Goal: Information Seeking & Learning: Learn about a topic

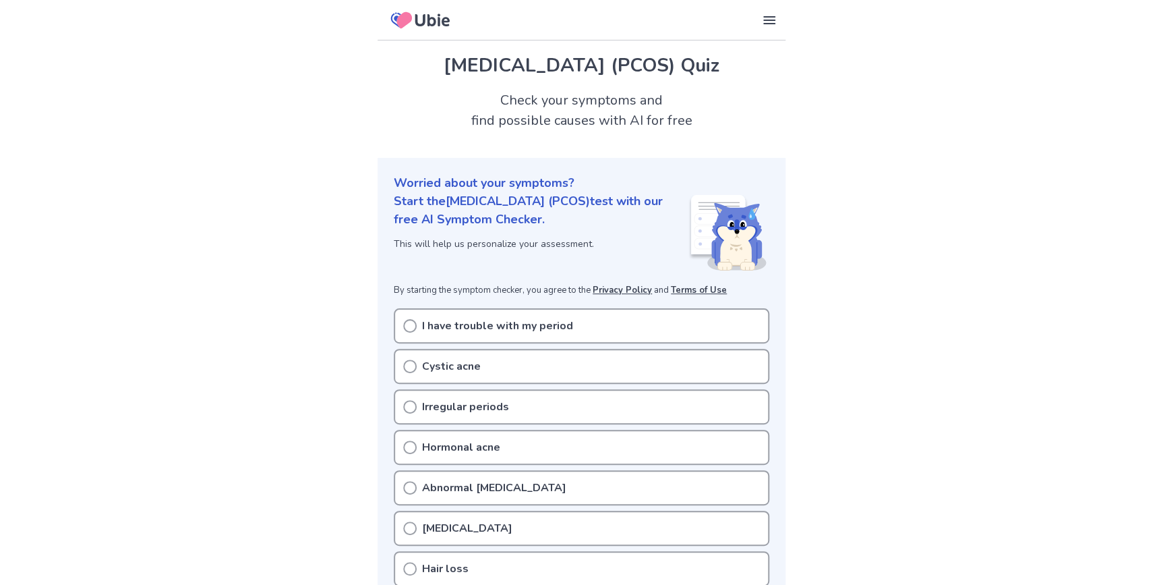
click at [623, 324] on div "I have trouble with my period" at bounding box center [582, 325] width 376 height 35
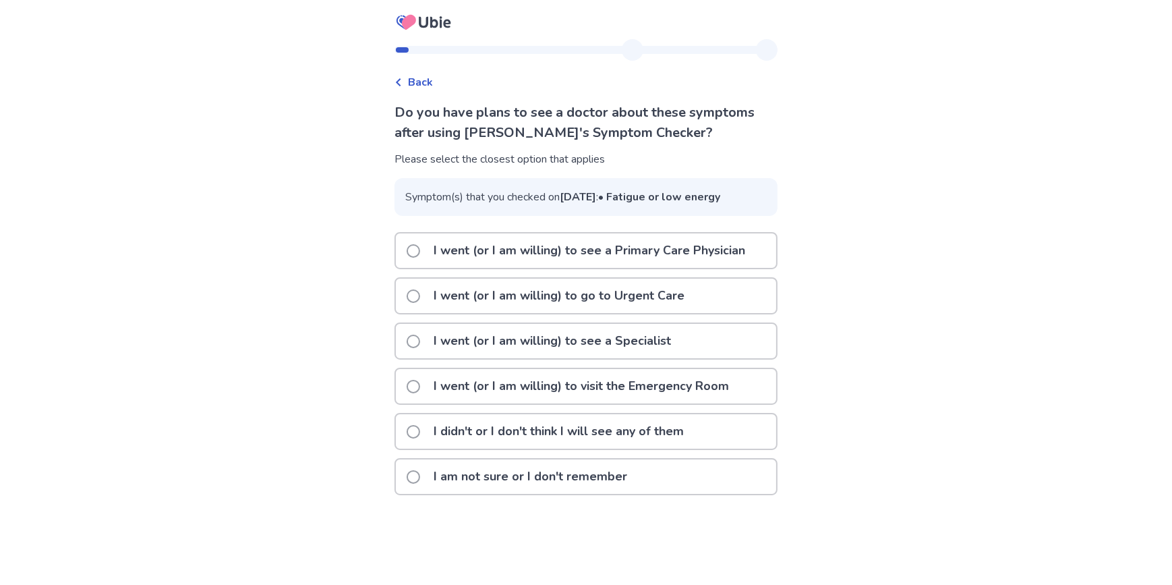
click at [417, 484] on span at bounding box center [413, 476] width 13 height 13
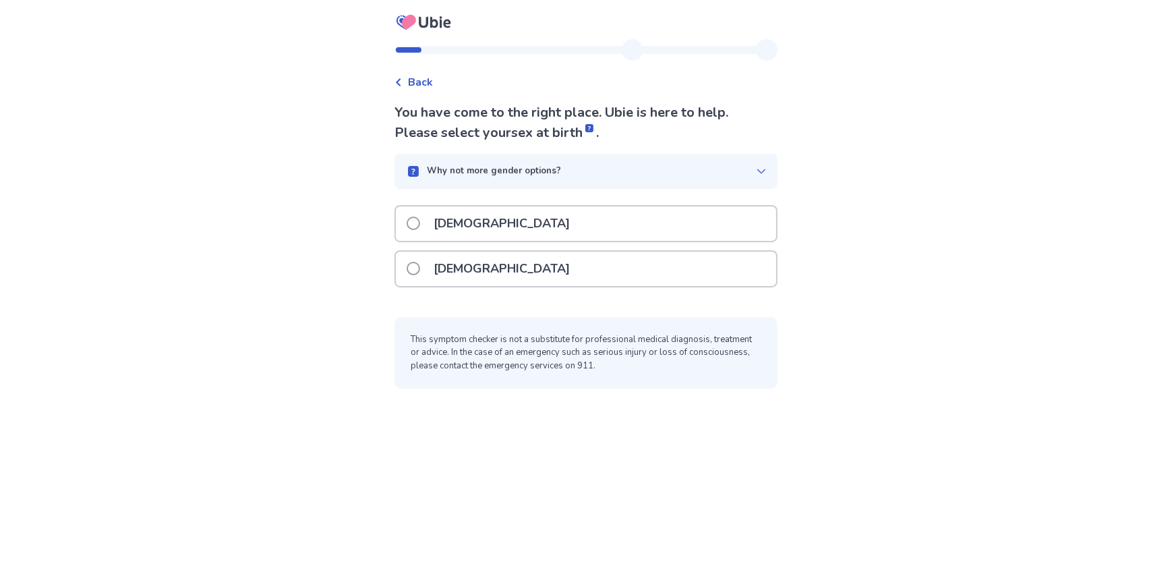
click at [420, 263] on span at bounding box center [413, 268] width 13 height 13
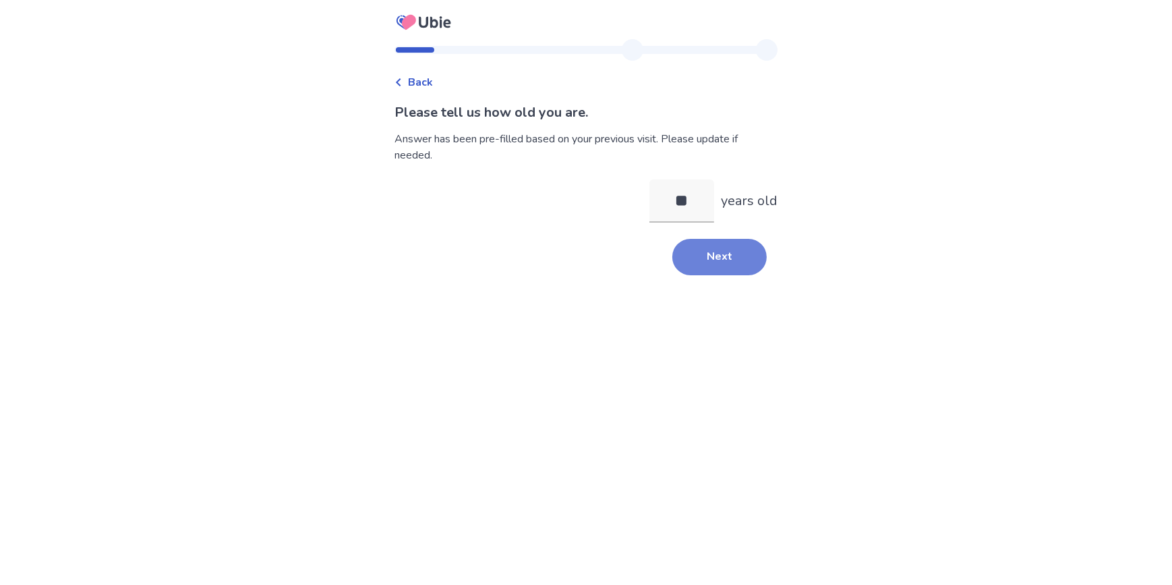
click at [706, 263] on button "Next" at bounding box center [719, 257] width 94 height 36
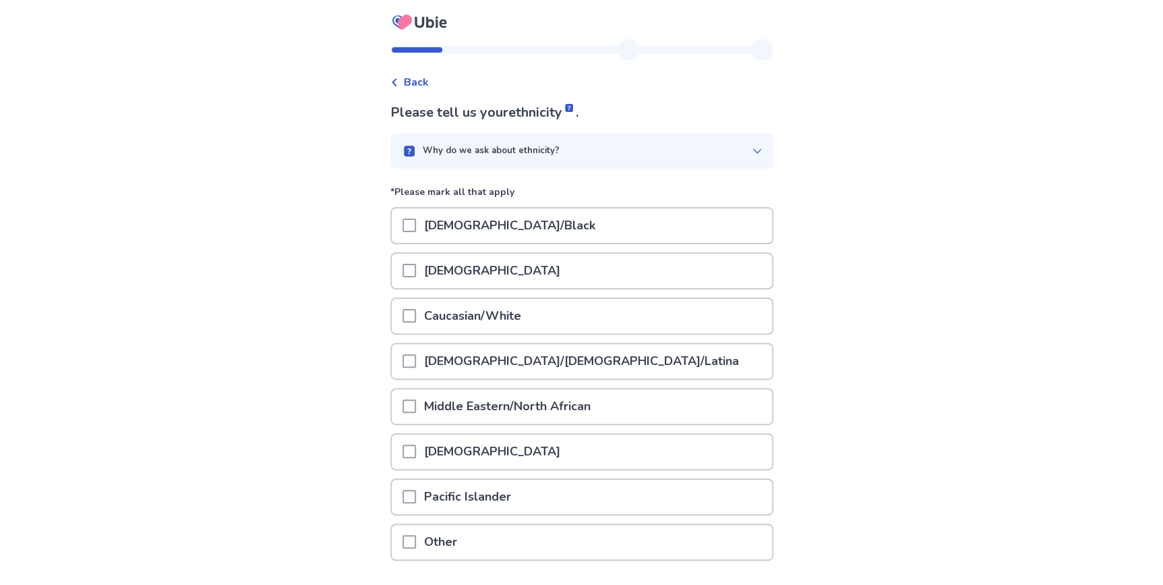
click at [416, 320] on span at bounding box center [409, 315] width 13 height 13
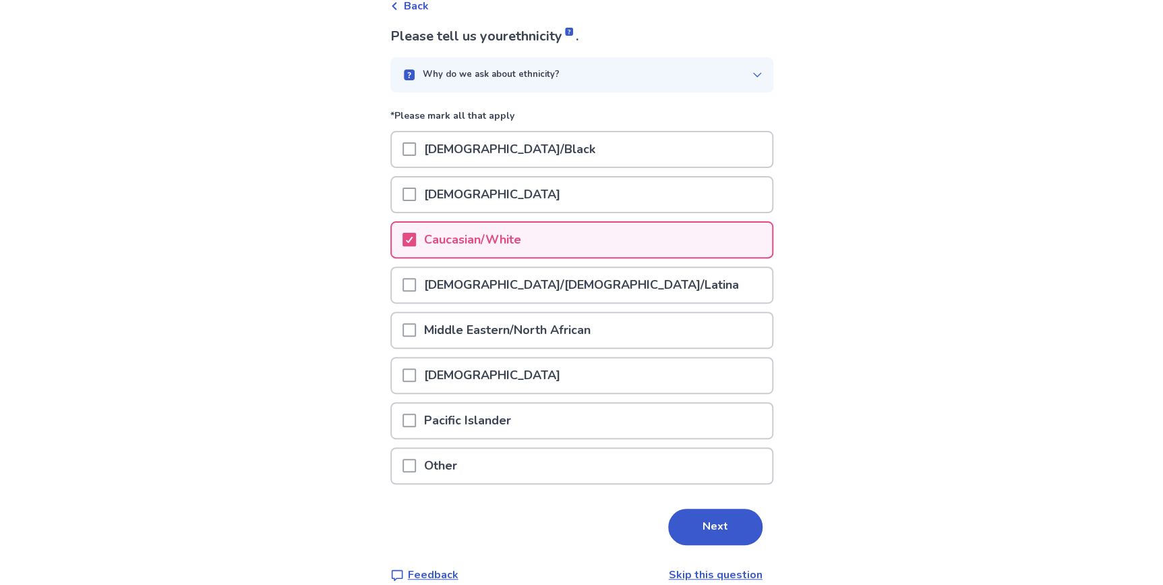
scroll to position [93, 0]
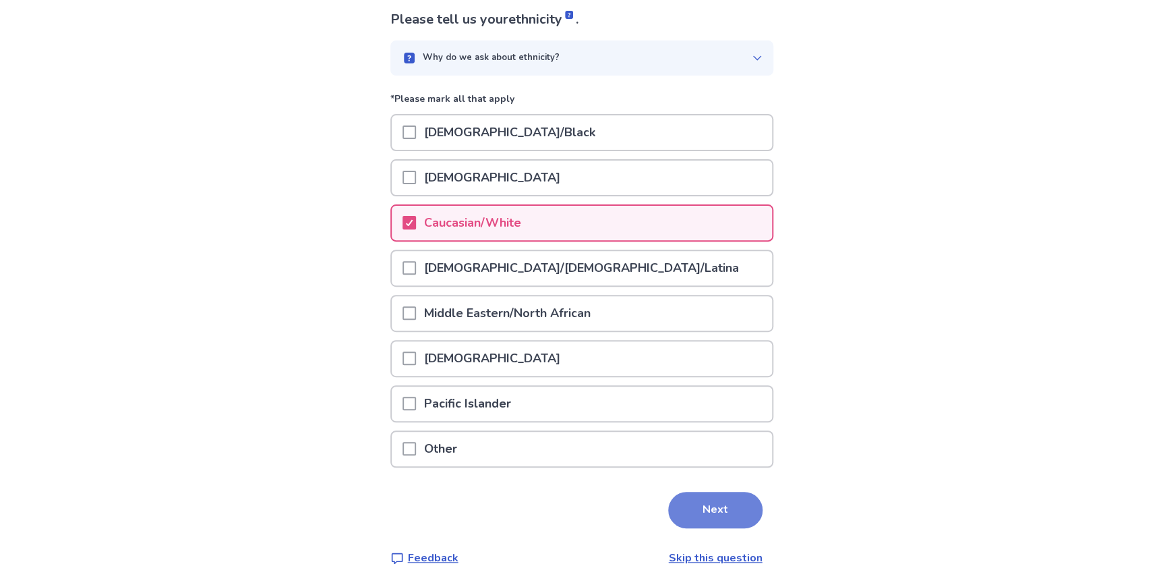
click at [718, 505] on button "Next" at bounding box center [715, 510] width 94 height 36
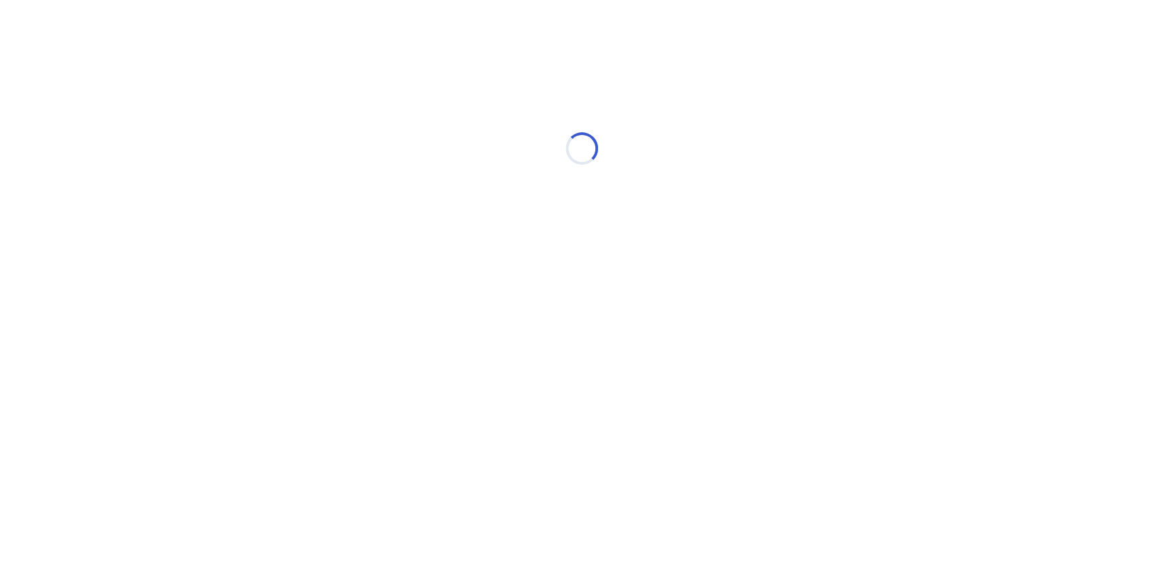
scroll to position [0, 0]
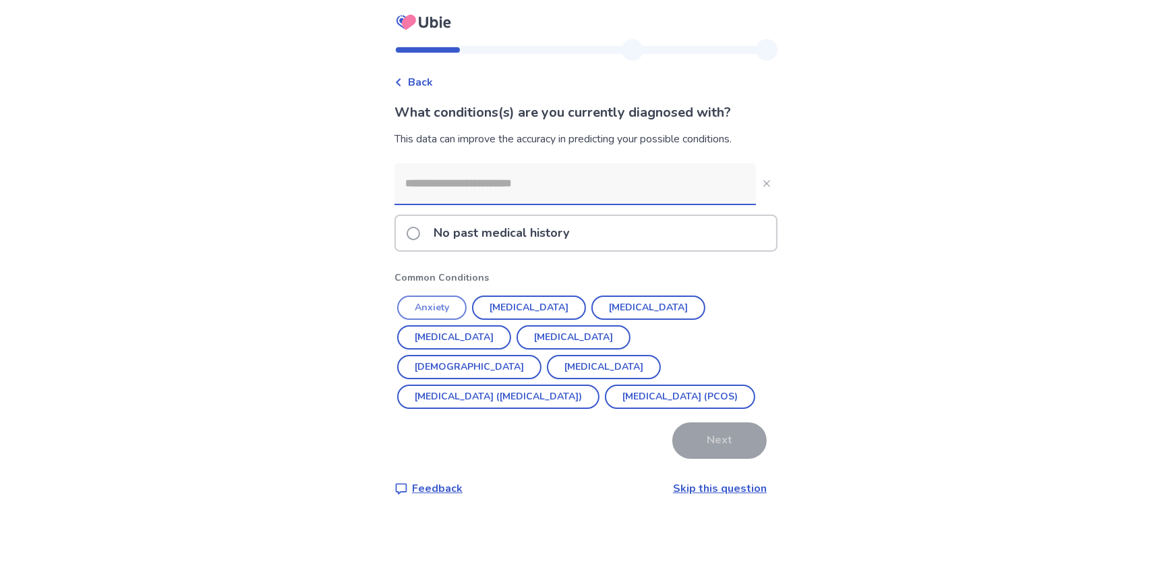
click at [445, 305] on button "Anxiety" at bounding box center [431, 307] width 69 height 24
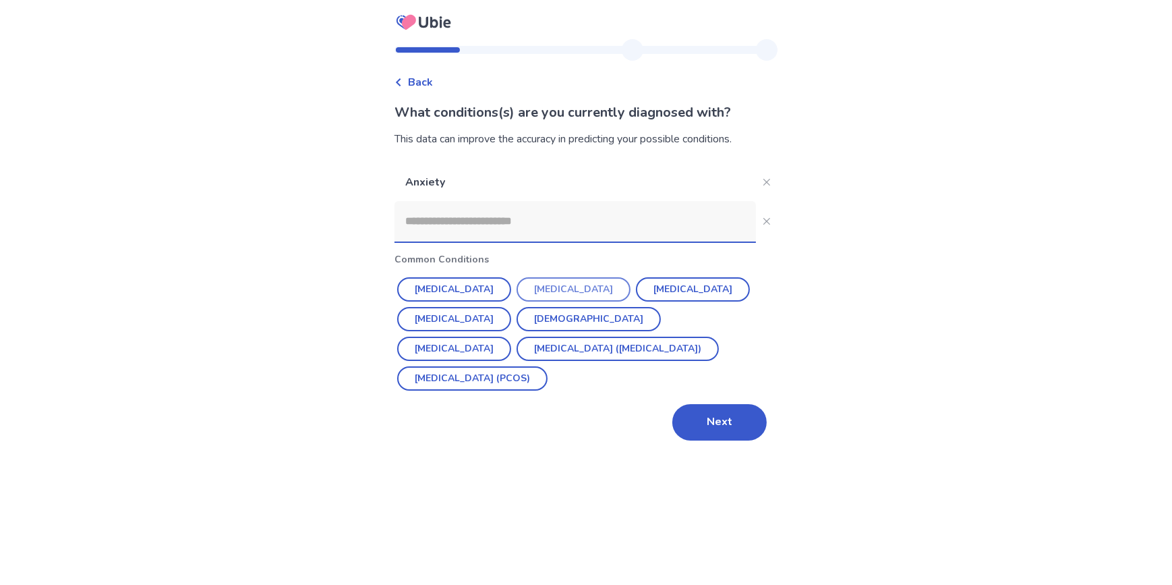
click at [554, 289] on button "Depression" at bounding box center [574, 289] width 114 height 24
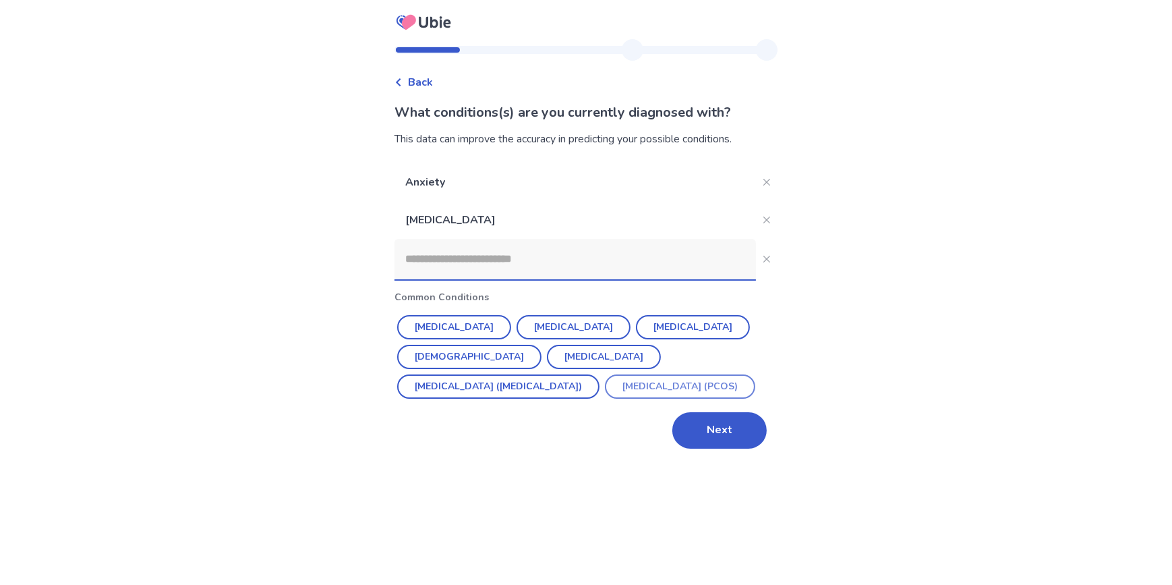
click at [605, 382] on button "Polycystic ovarian syndrome (PCOS)" at bounding box center [680, 386] width 150 height 24
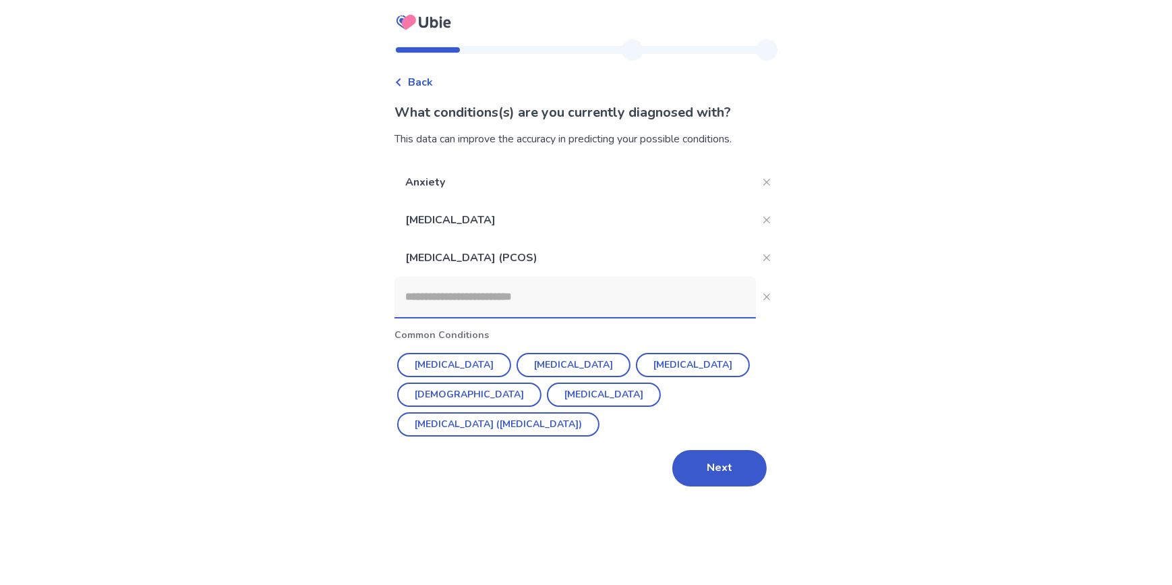
click at [542, 291] on input at bounding box center [575, 296] width 361 height 40
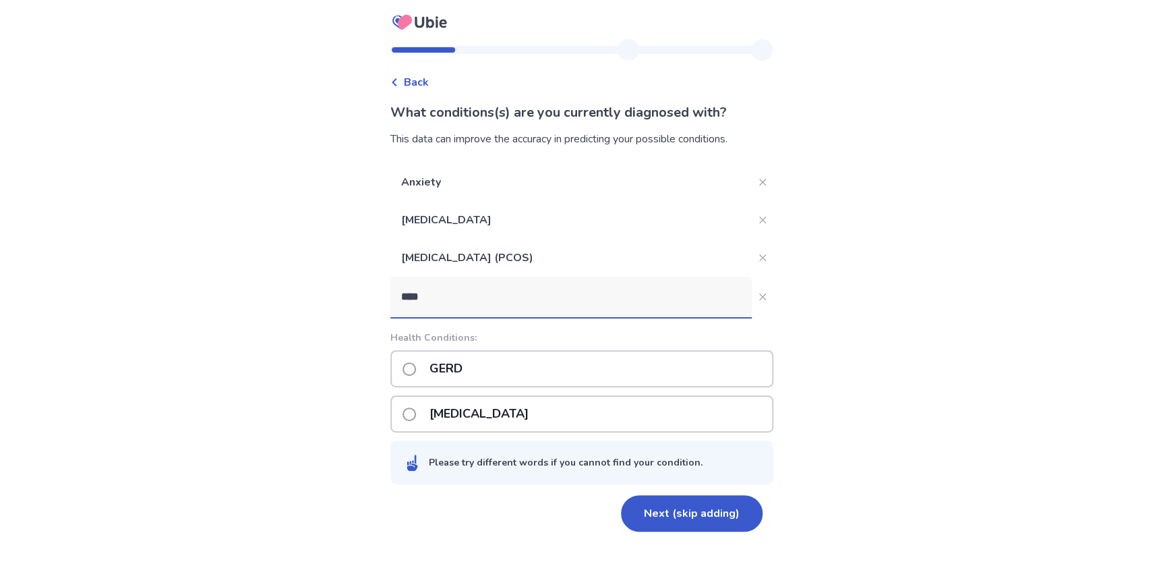
type input "***"
click at [469, 376] on p "GERD" at bounding box center [450, 368] width 49 height 34
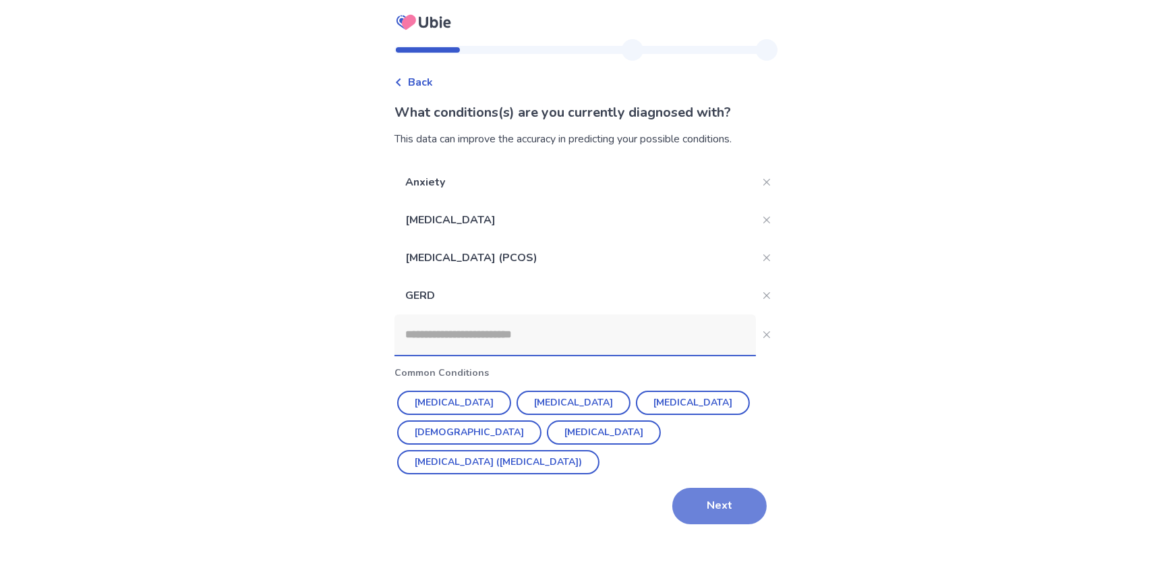
click at [713, 488] on button "Next" at bounding box center [719, 506] width 94 height 36
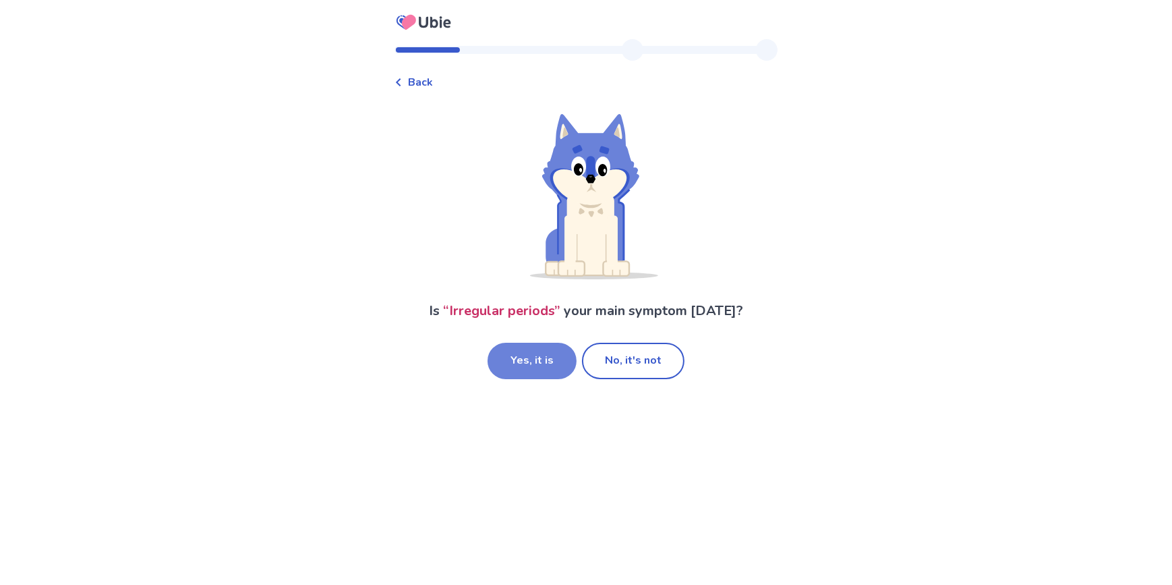
click at [524, 361] on button "Yes, it is" at bounding box center [532, 361] width 89 height 36
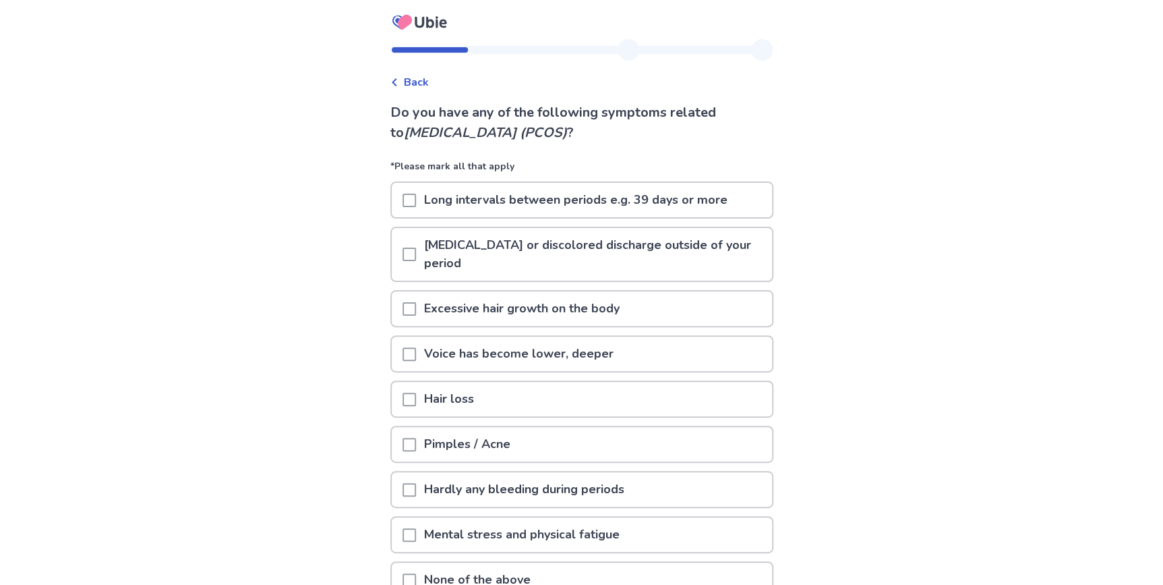
click at [412, 195] on span at bounding box center [409, 200] width 13 height 13
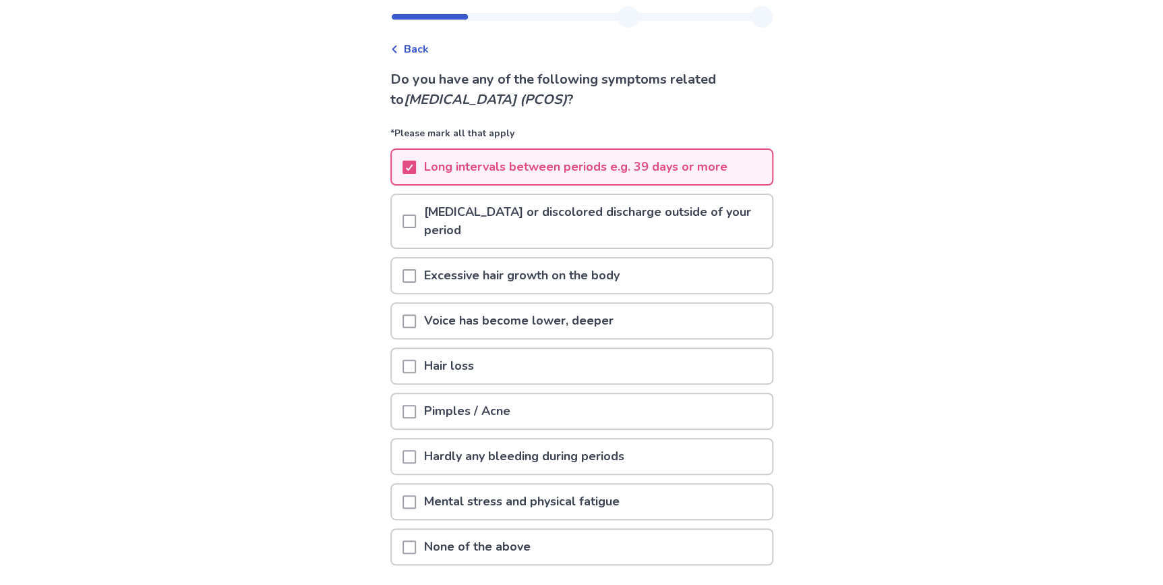
scroll to position [61, 0]
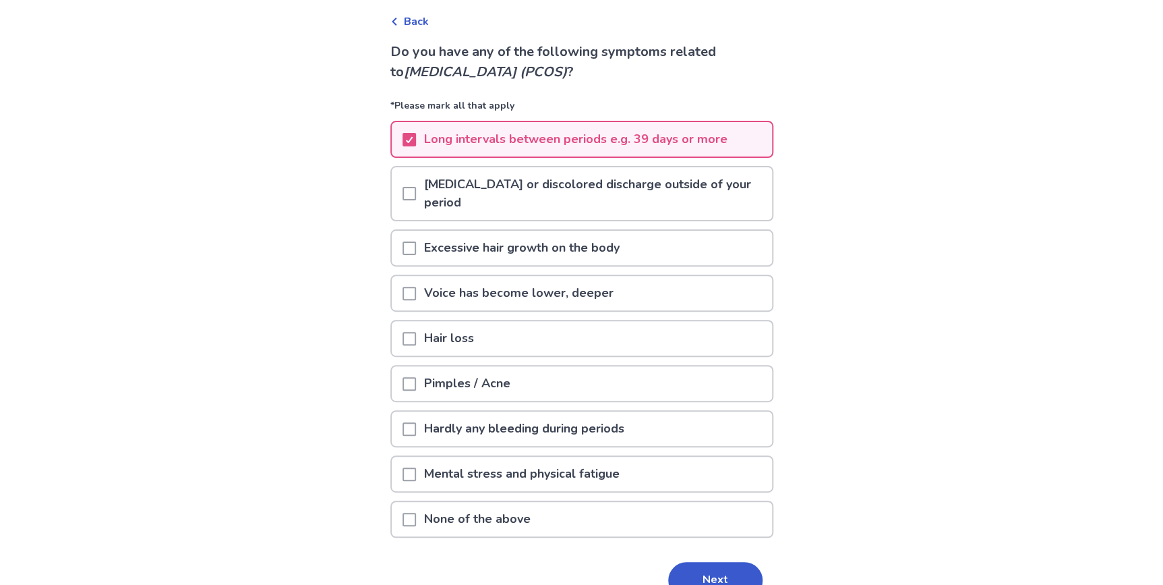
click at [415, 289] on span at bounding box center [409, 293] width 13 height 13
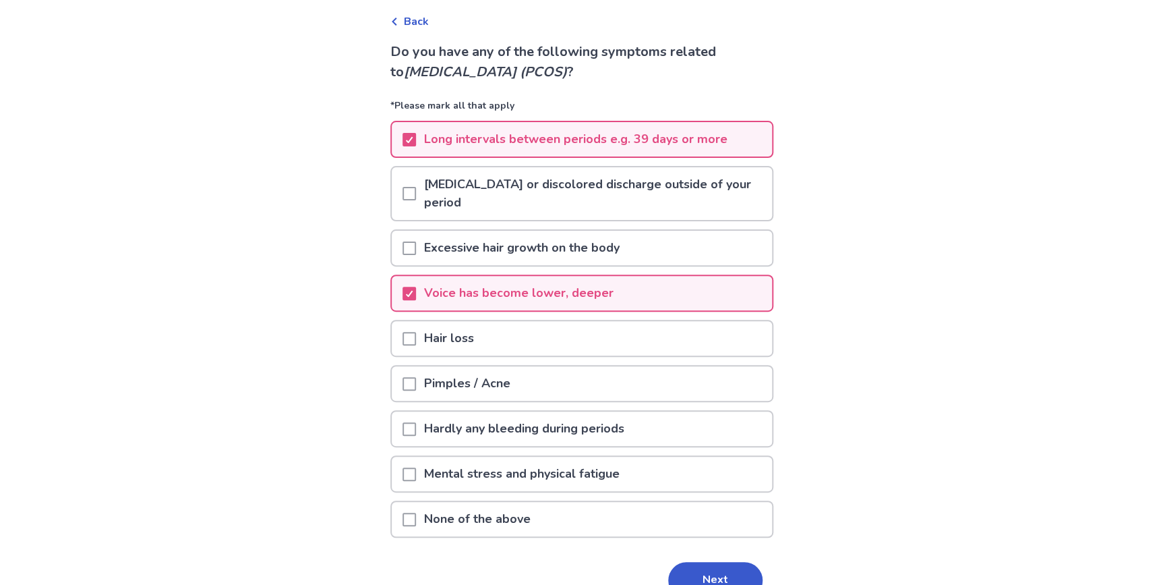
click at [213, 311] on div "Back Do you have any of the following symptoms related to polycystic ovarian sy…" at bounding box center [581, 298] width 1163 height 718
click at [416, 340] on span at bounding box center [409, 338] width 13 height 13
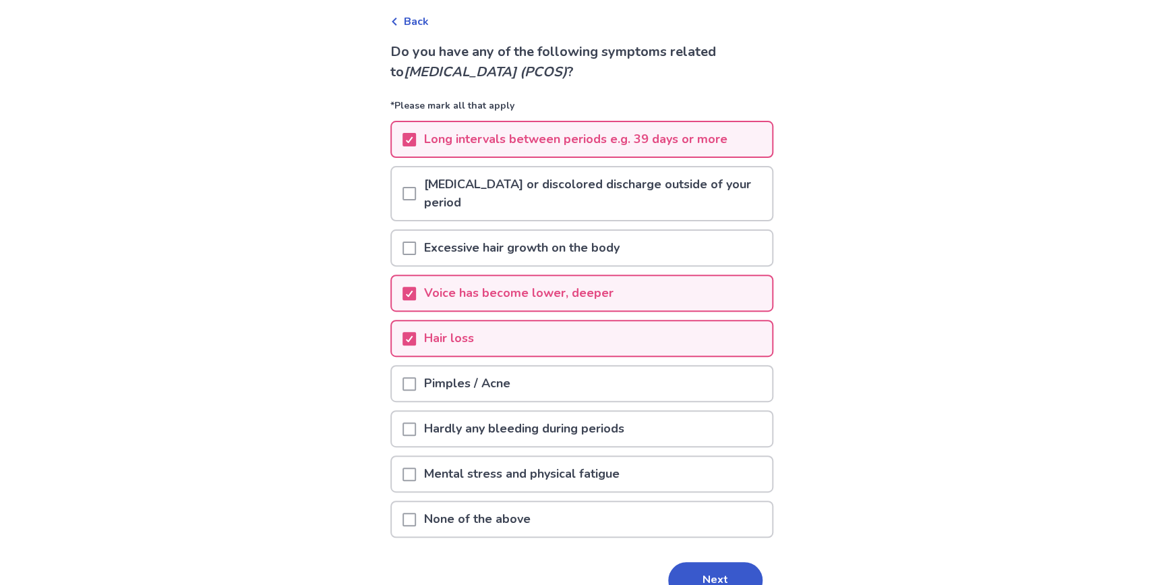
click at [411, 377] on span at bounding box center [409, 383] width 13 height 13
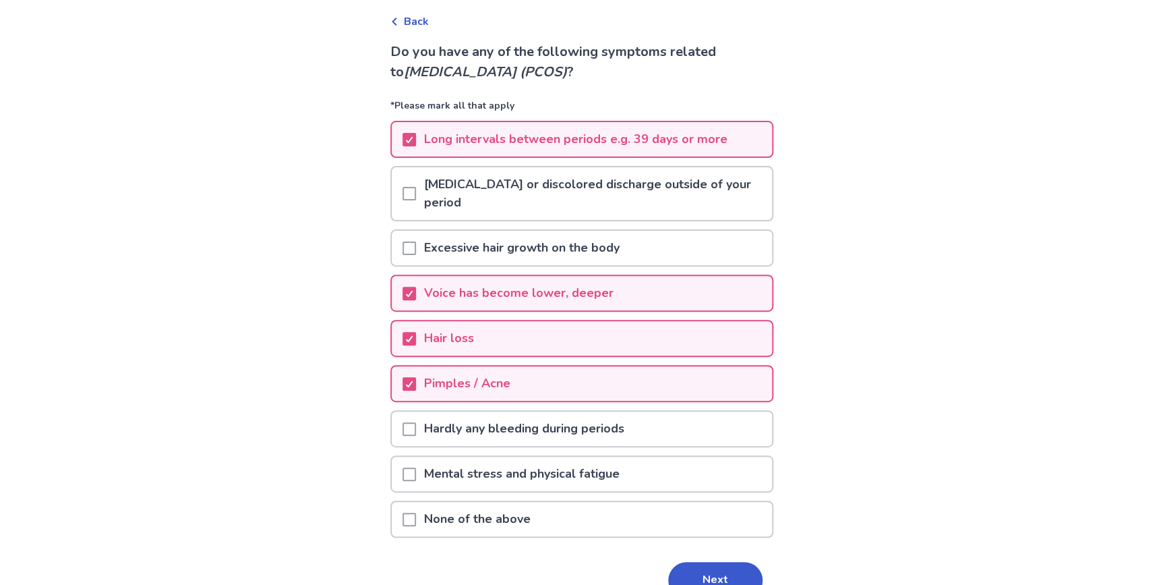
click at [413, 472] on span at bounding box center [409, 473] width 13 height 13
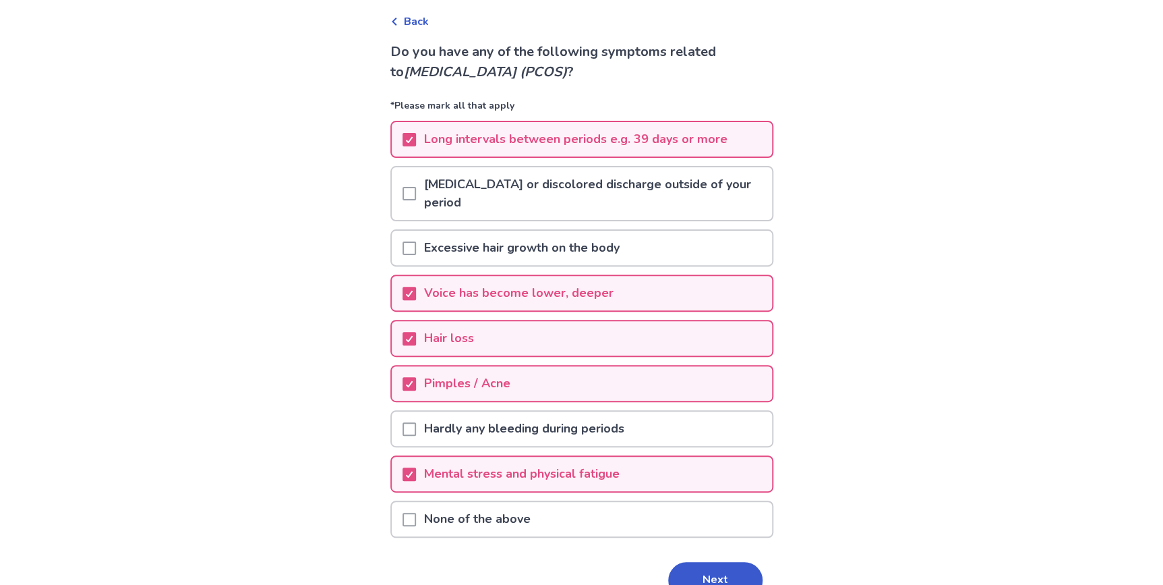
scroll to position [122, 0]
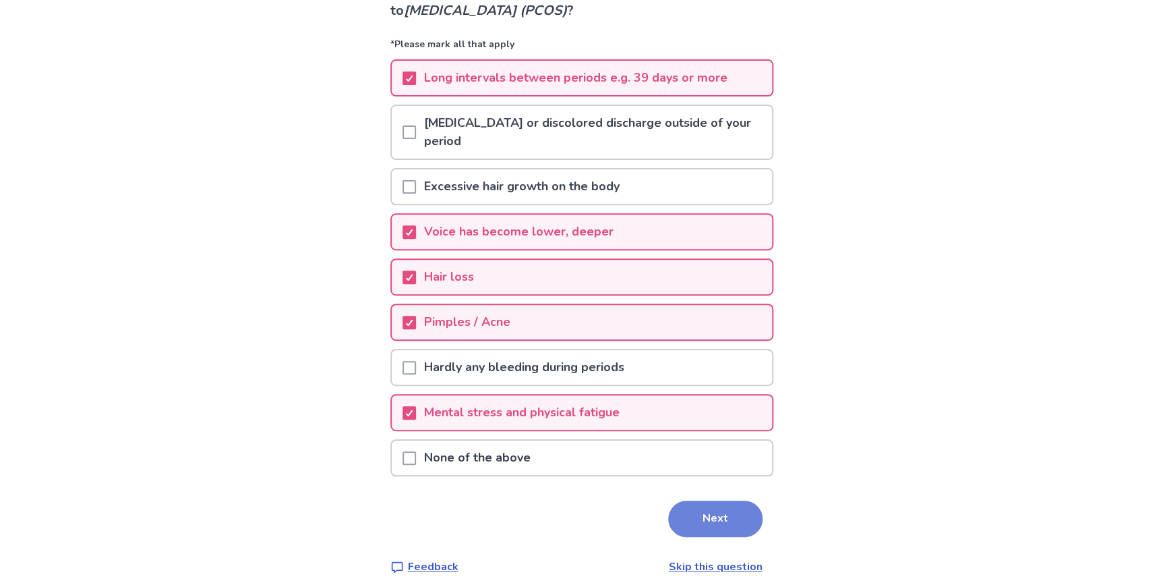
click at [726, 518] on button "Next" at bounding box center [715, 518] width 94 height 36
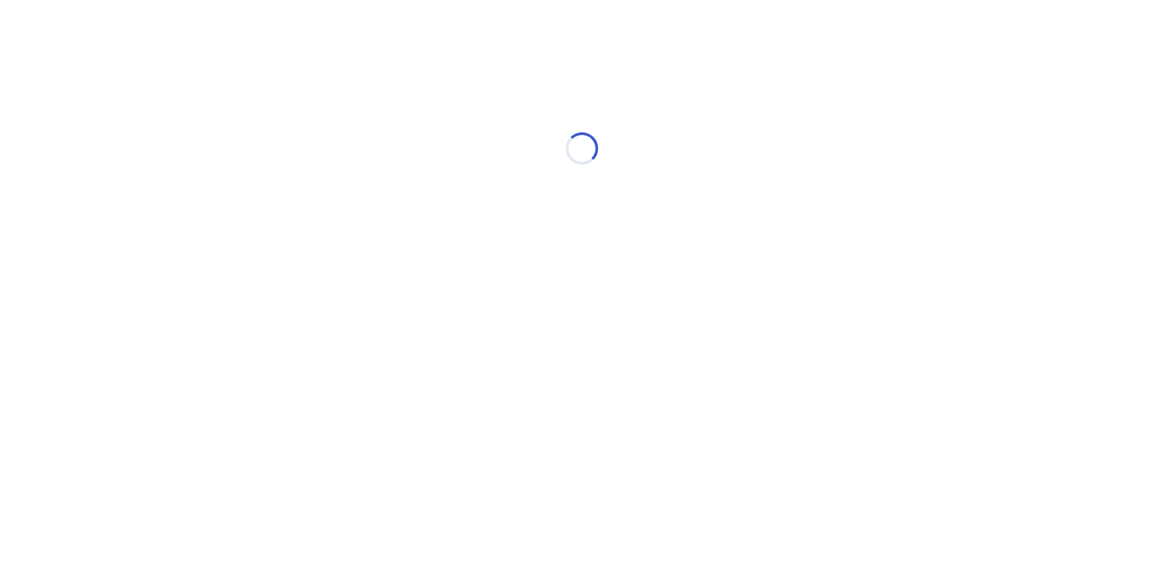
scroll to position [0, 0]
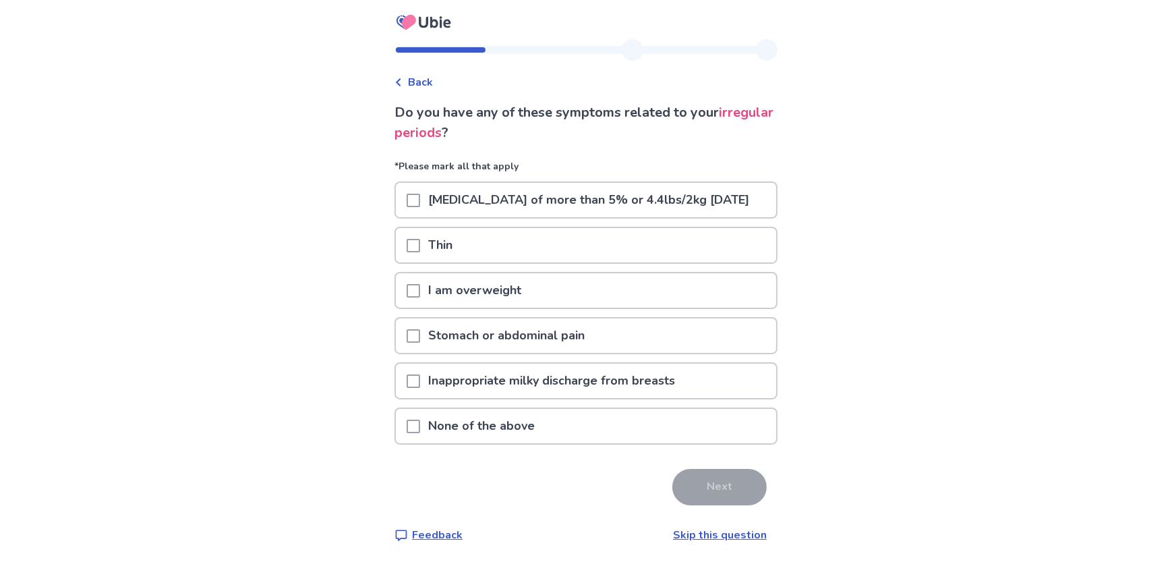
click at [566, 351] on p "Stomach or abdominal pain" at bounding box center [506, 335] width 173 height 34
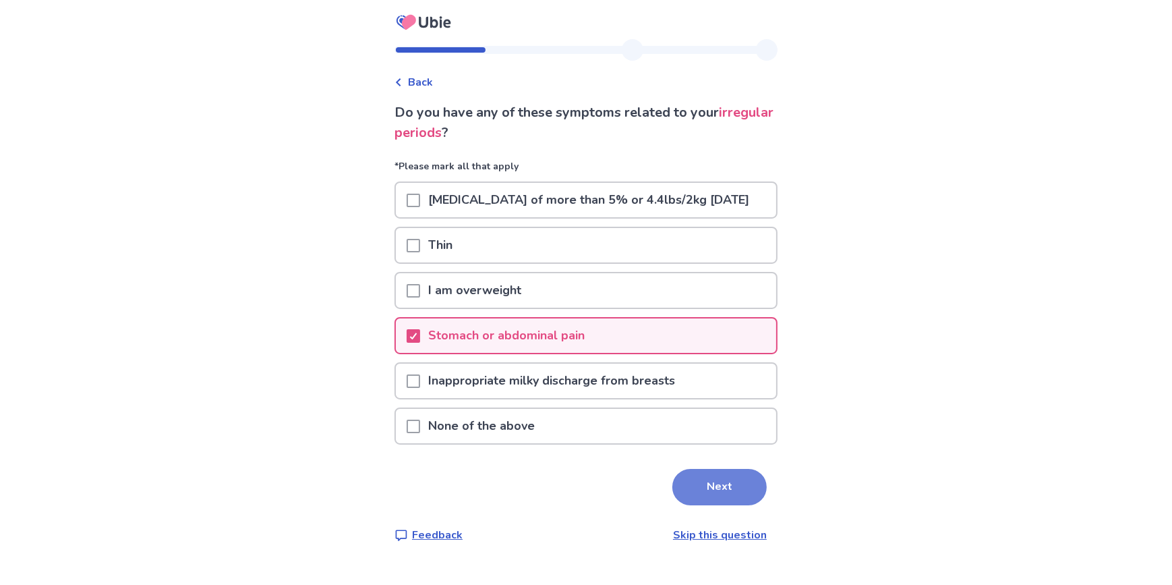
click at [713, 502] on button "Next" at bounding box center [719, 487] width 94 height 36
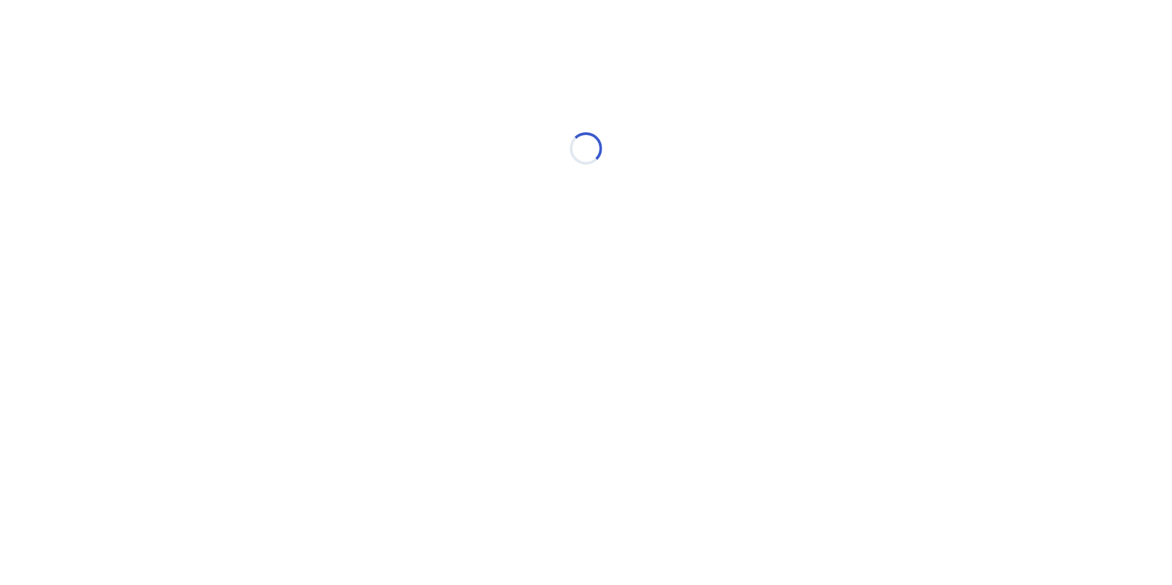
select select "*"
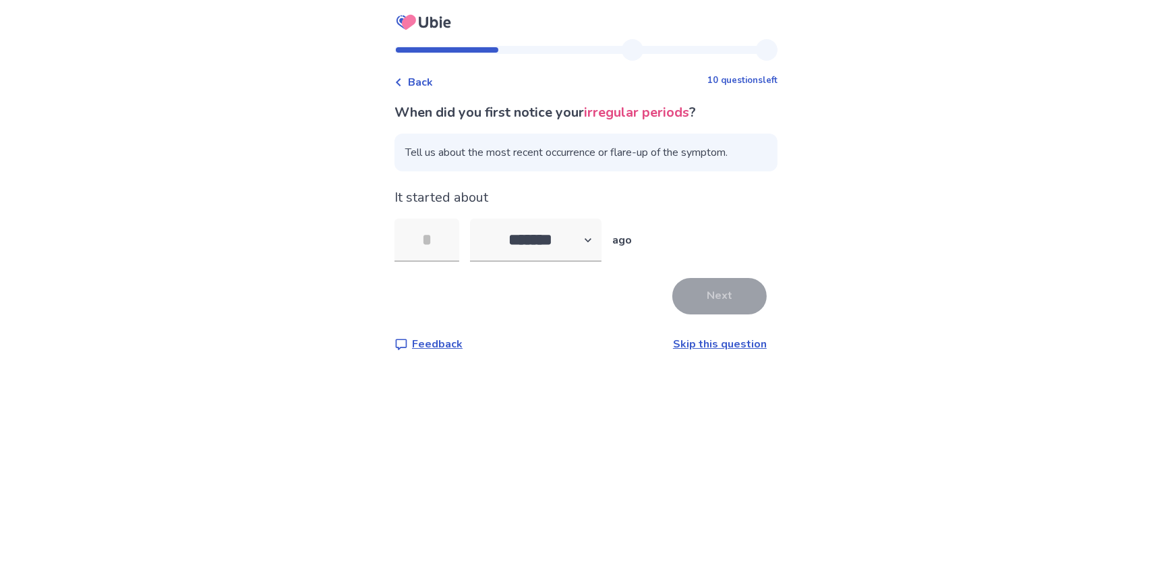
click at [695, 337] on link "Skip this question" at bounding box center [720, 344] width 94 height 15
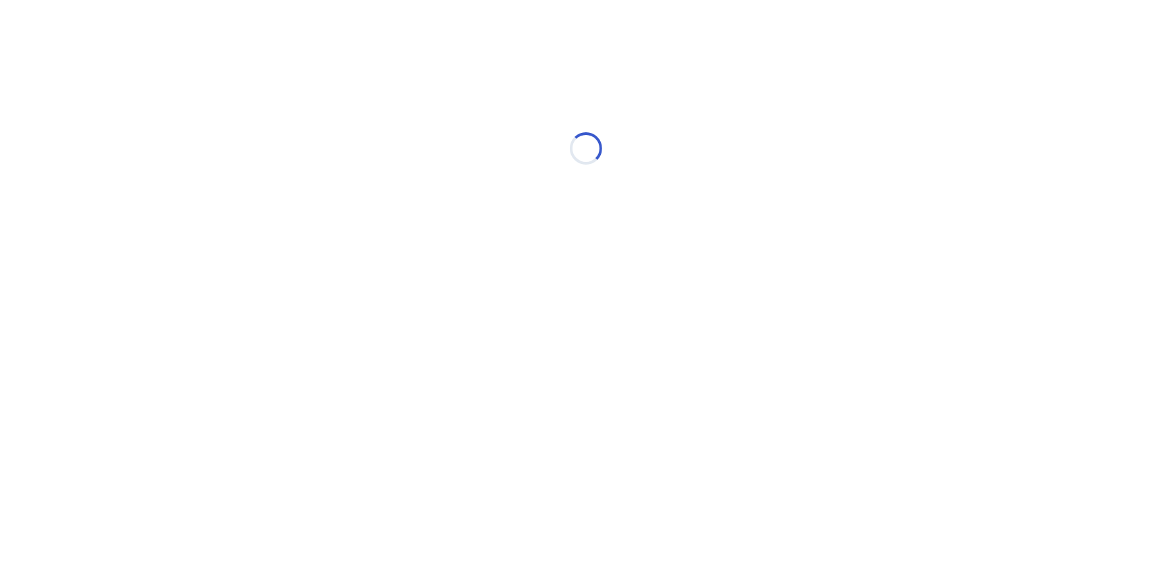
select select "*"
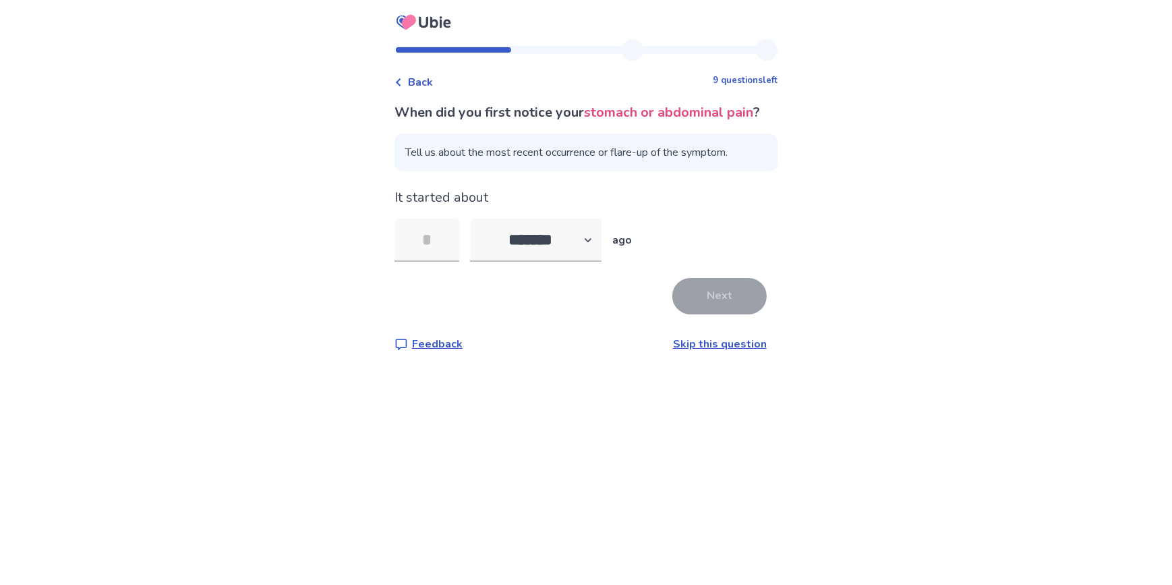
click at [727, 351] on link "Skip this question" at bounding box center [720, 344] width 94 height 15
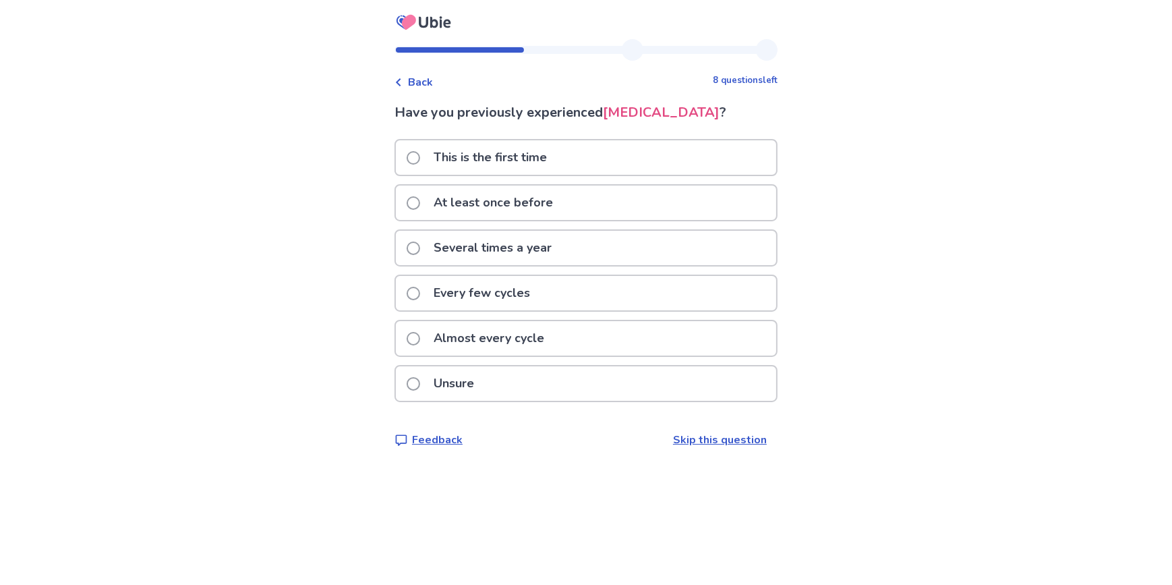
click at [551, 265] on p "Several times a year" at bounding box center [493, 248] width 134 height 34
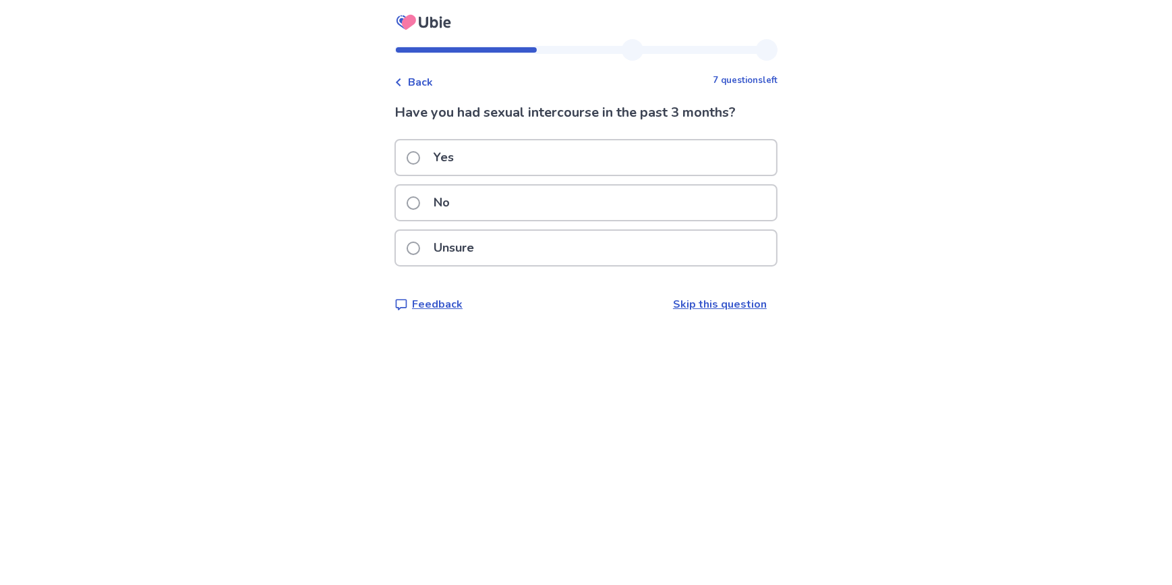
click at [481, 206] on div "No" at bounding box center [586, 202] width 380 height 34
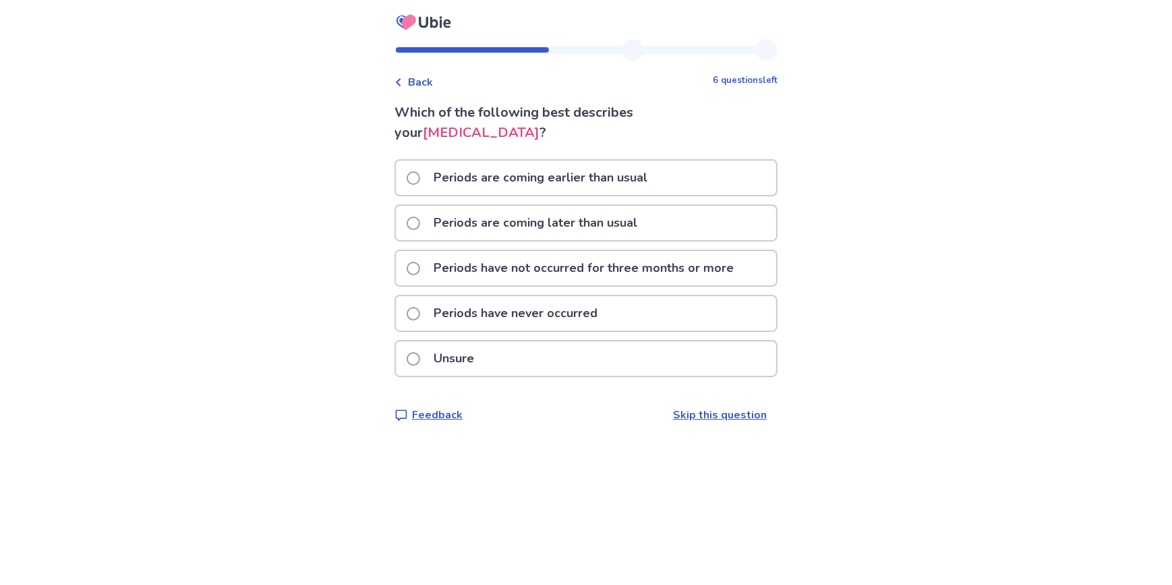
click at [436, 268] on p "Periods have not occurred for three months or more" at bounding box center [584, 268] width 316 height 34
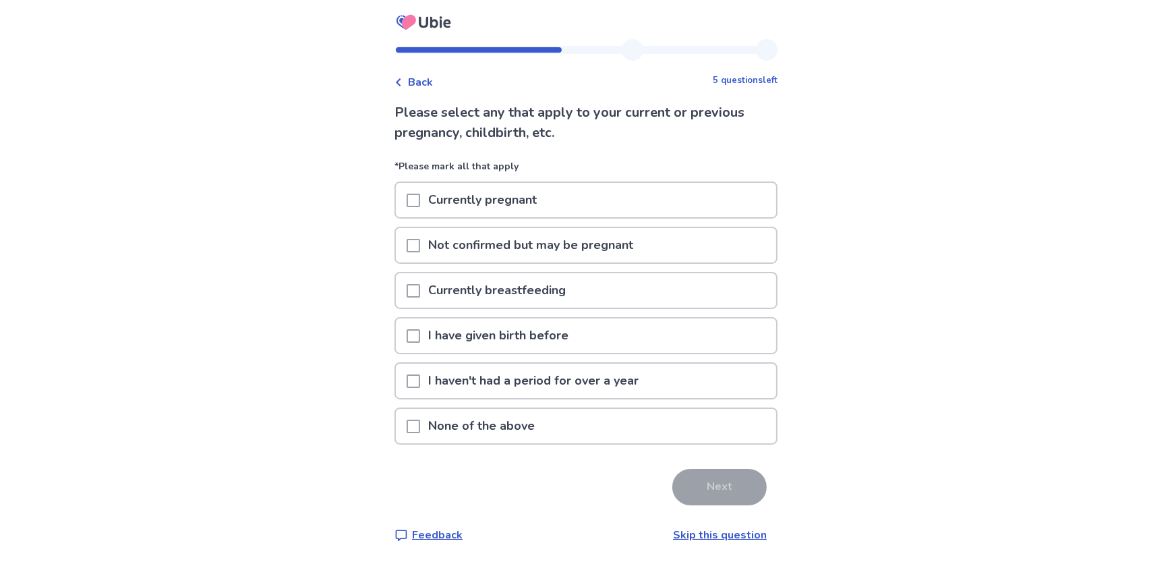
click at [579, 426] on div "None of the above" at bounding box center [586, 426] width 380 height 34
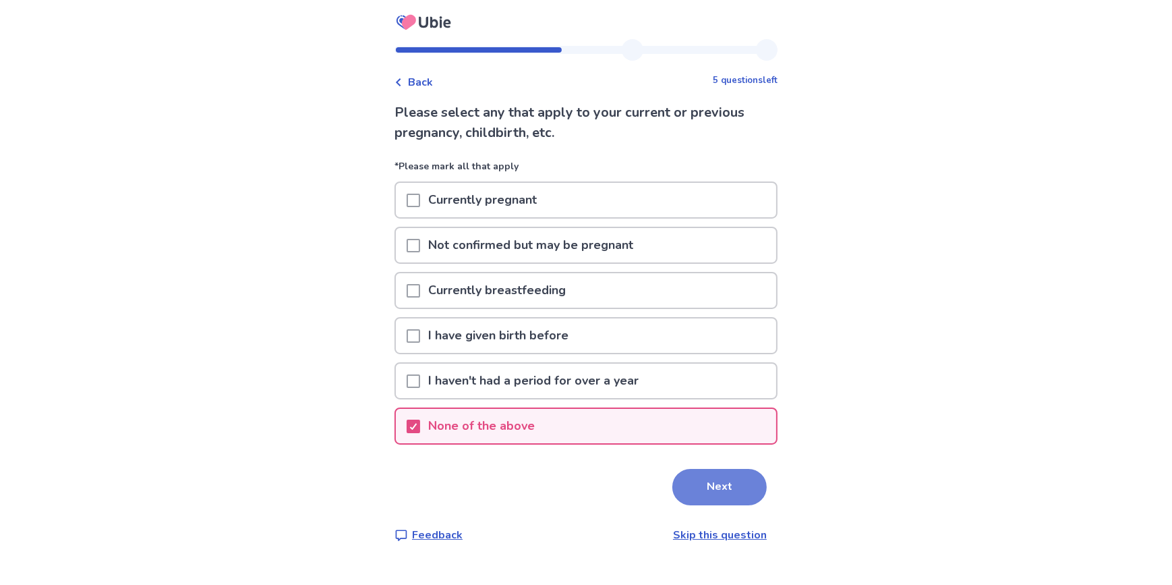
click at [749, 492] on button "Next" at bounding box center [719, 487] width 94 height 36
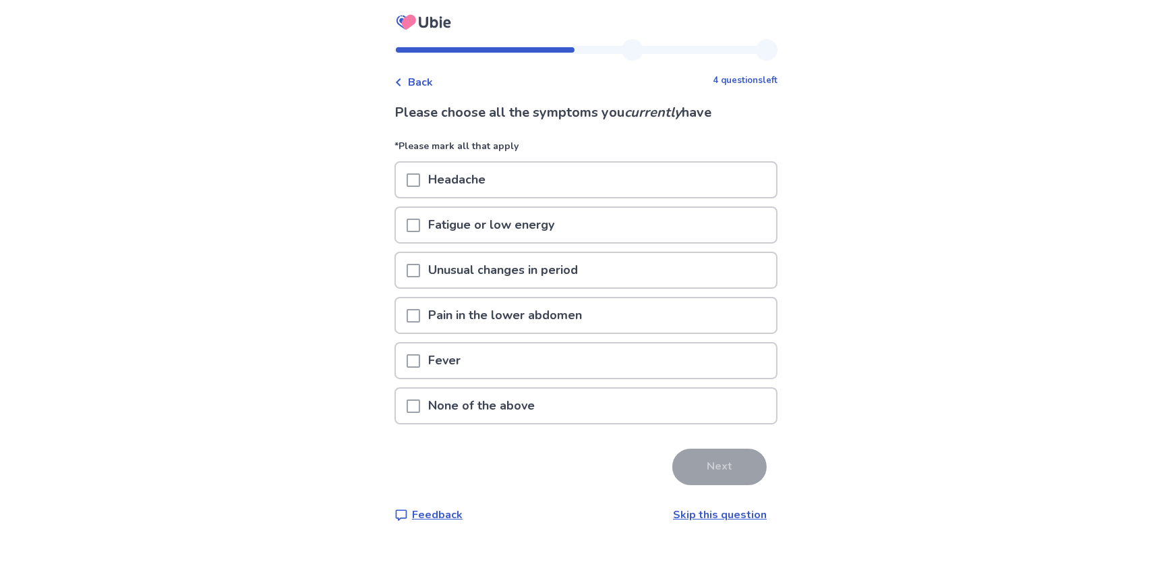
click at [415, 226] on span at bounding box center [413, 224] width 13 height 13
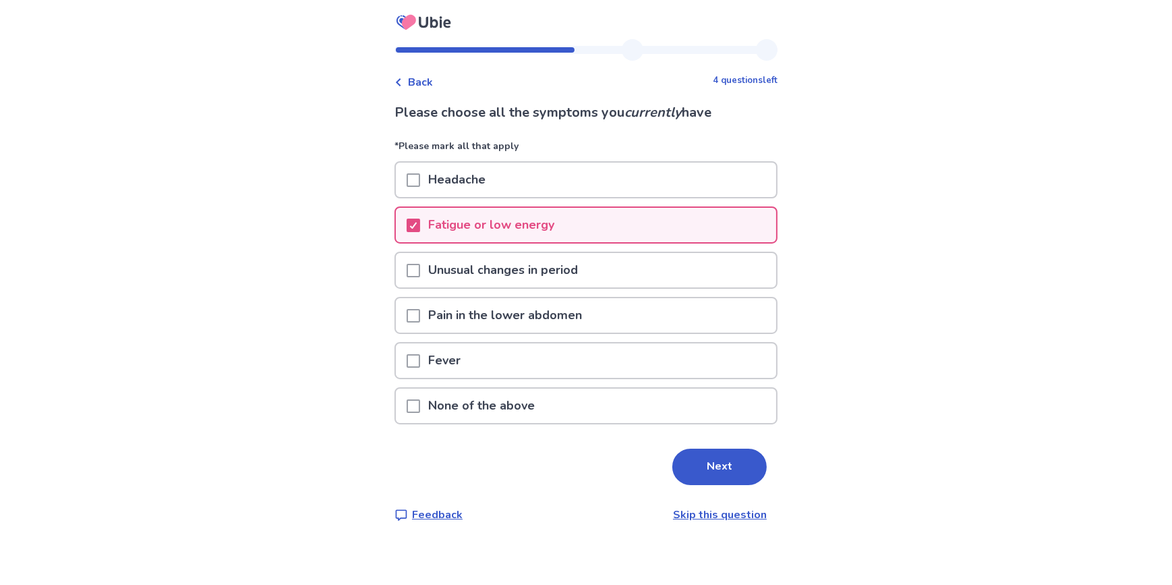
click at [420, 268] on span at bounding box center [413, 270] width 13 height 13
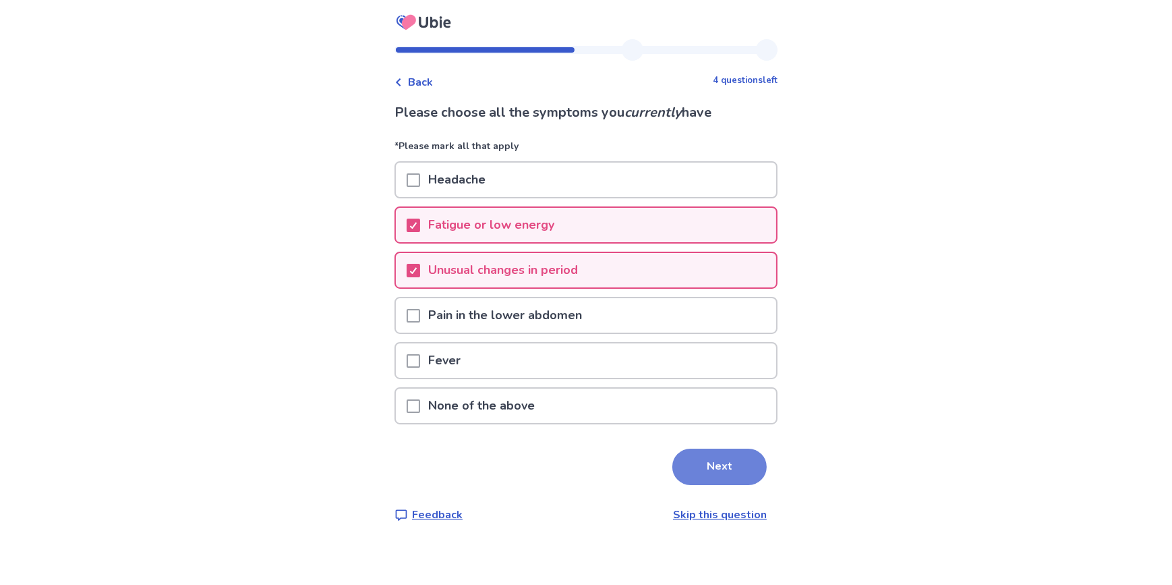
click at [733, 475] on button "Next" at bounding box center [719, 466] width 94 height 36
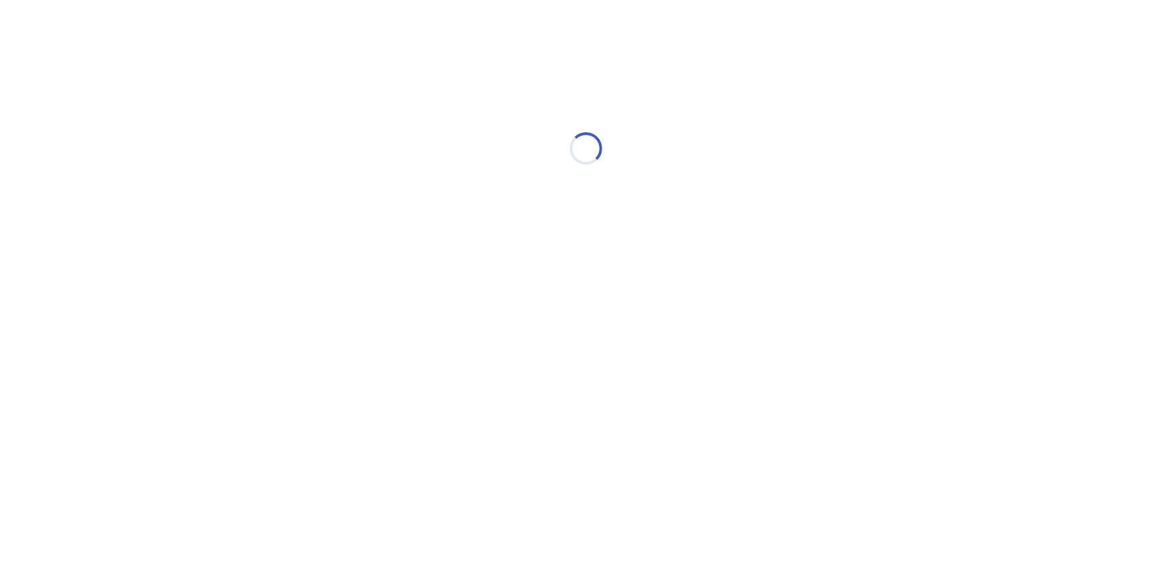
select select "*"
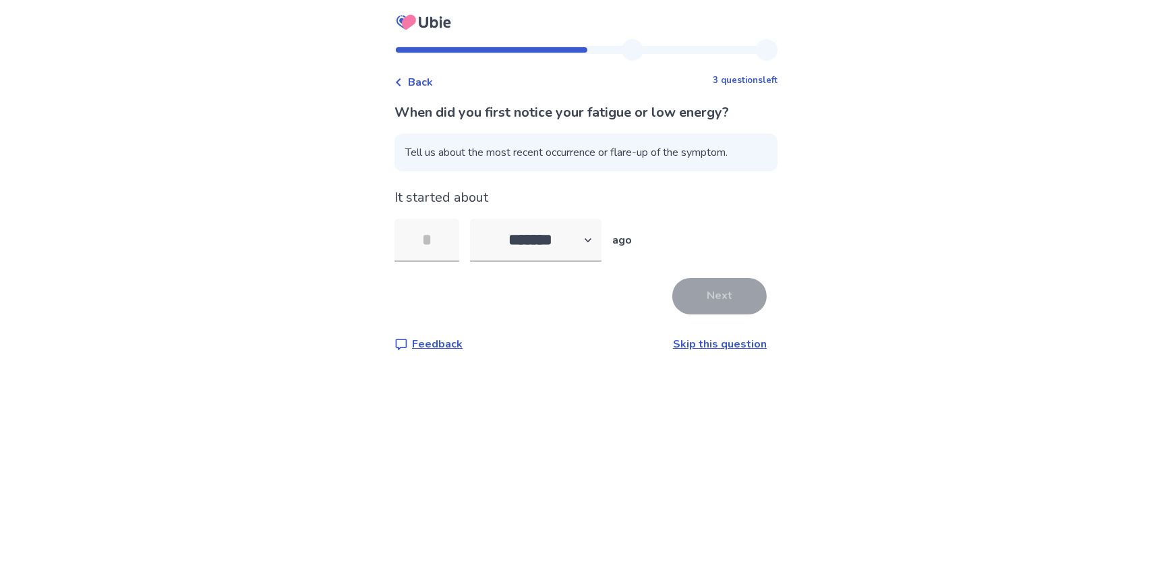
click at [718, 343] on link "Skip this question" at bounding box center [720, 344] width 94 height 15
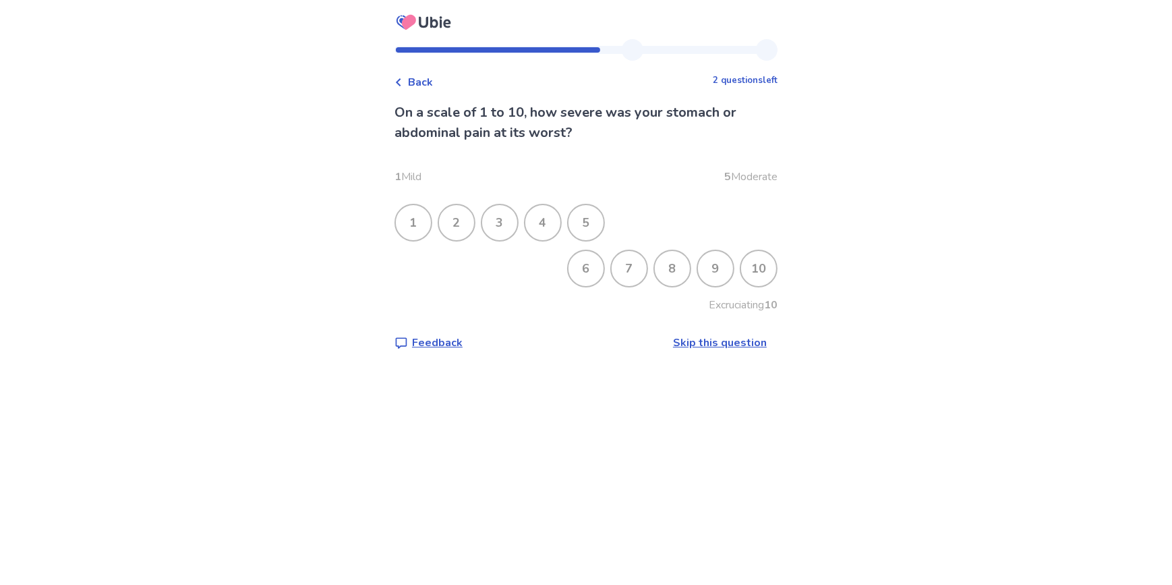
click at [582, 268] on div "6" at bounding box center [585, 268] width 35 height 35
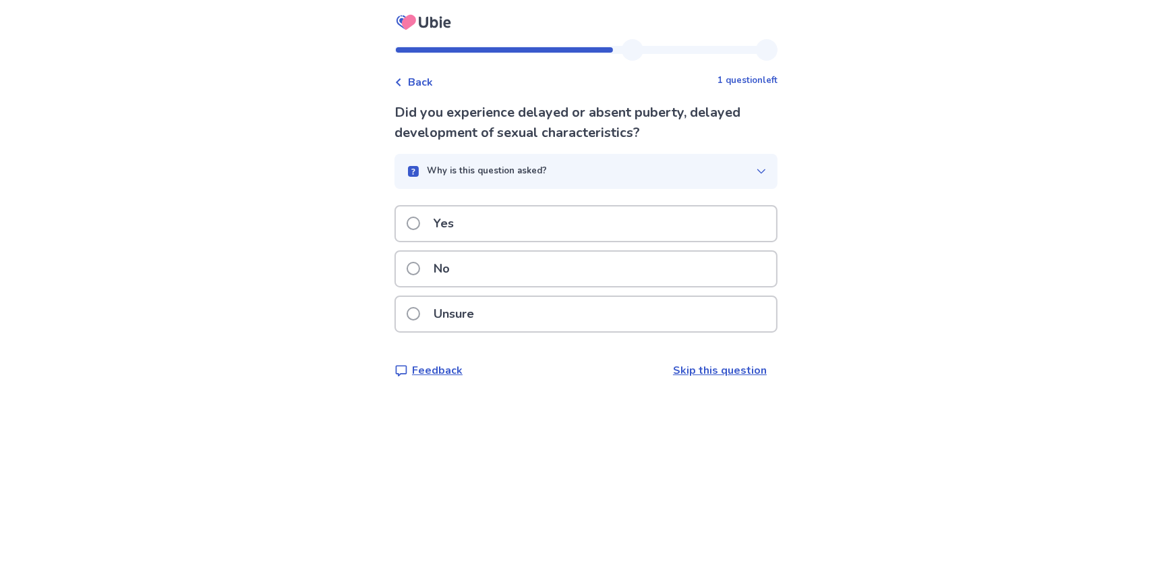
click at [579, 311] on div "Unsure" at bounding box center [586, 314] width 380 height 34
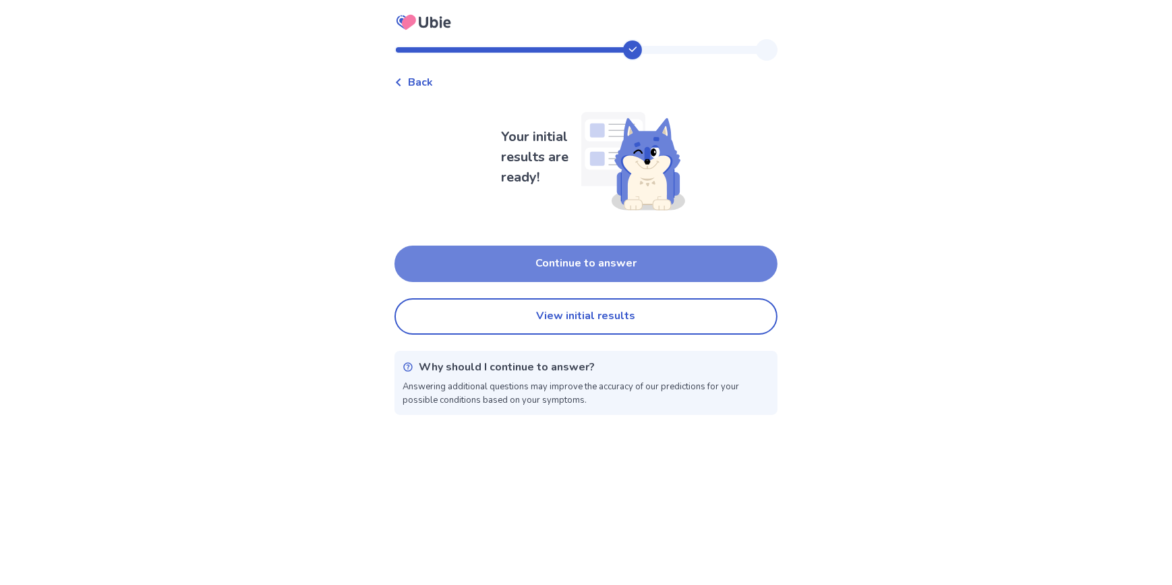
click at [651, 257] on button "Continue to answer" at bounding box center [586, 263] width 383 height 36
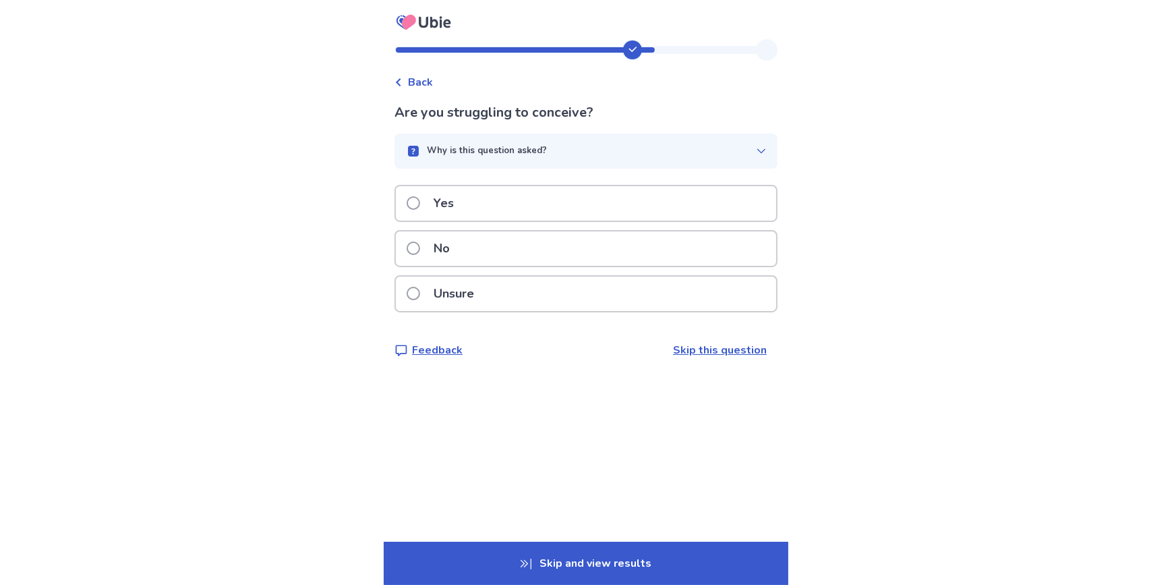
click at [482, 290] on p "Unsure" at bounding box center [454, 293] width 57 height 34
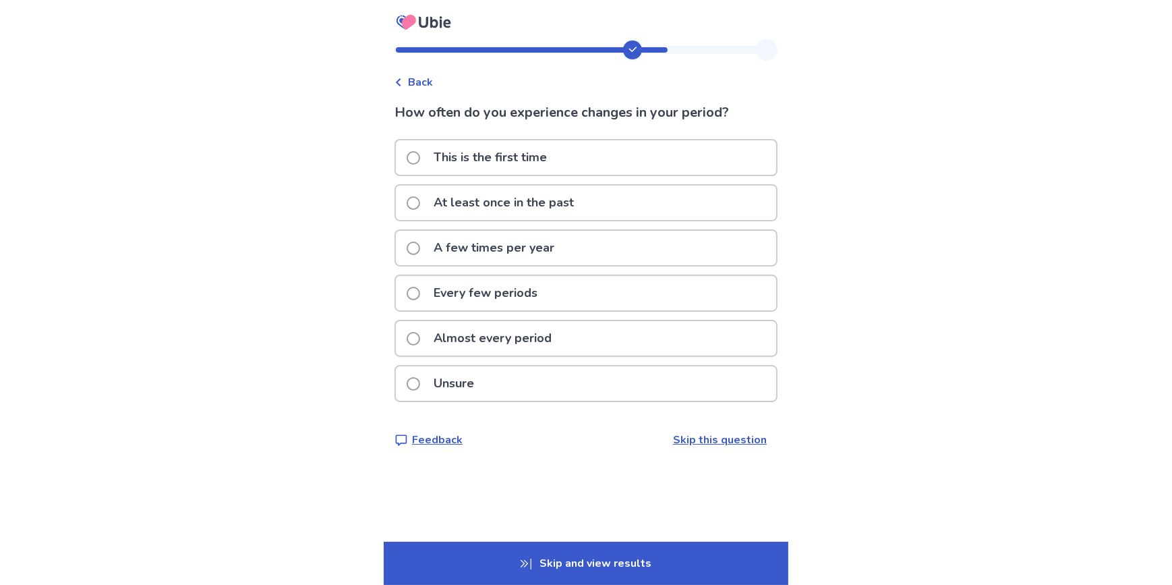
click at [523, 291] on p "Every few periods" at bounding box center [486, 293] width 120 height 34
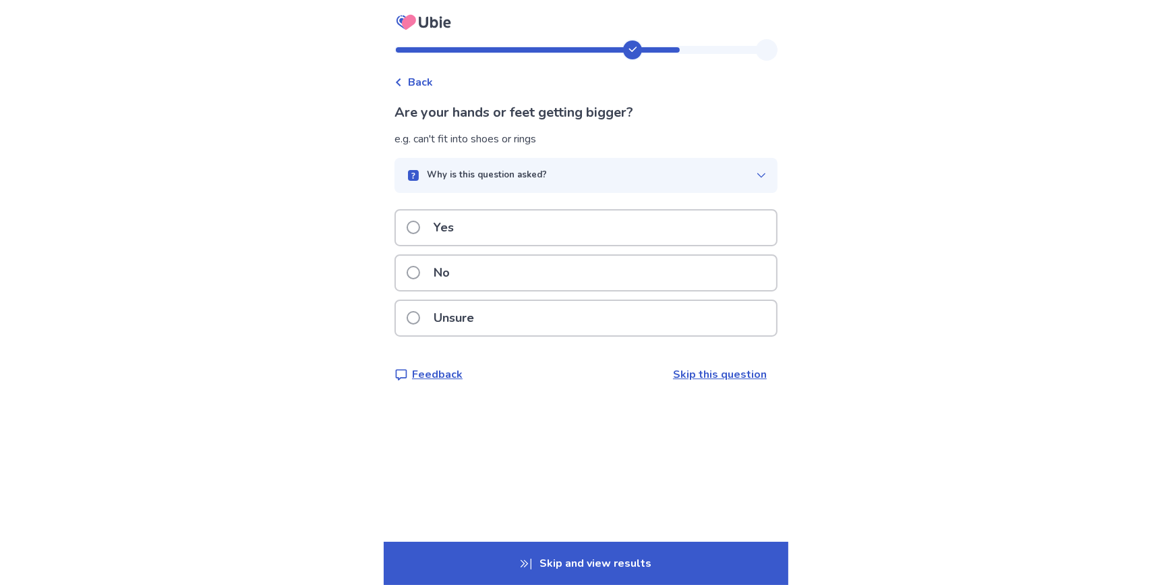
click at [766, 173] on button "Why is this question asked?" at bounding box center [586, 175] width 383 height 35
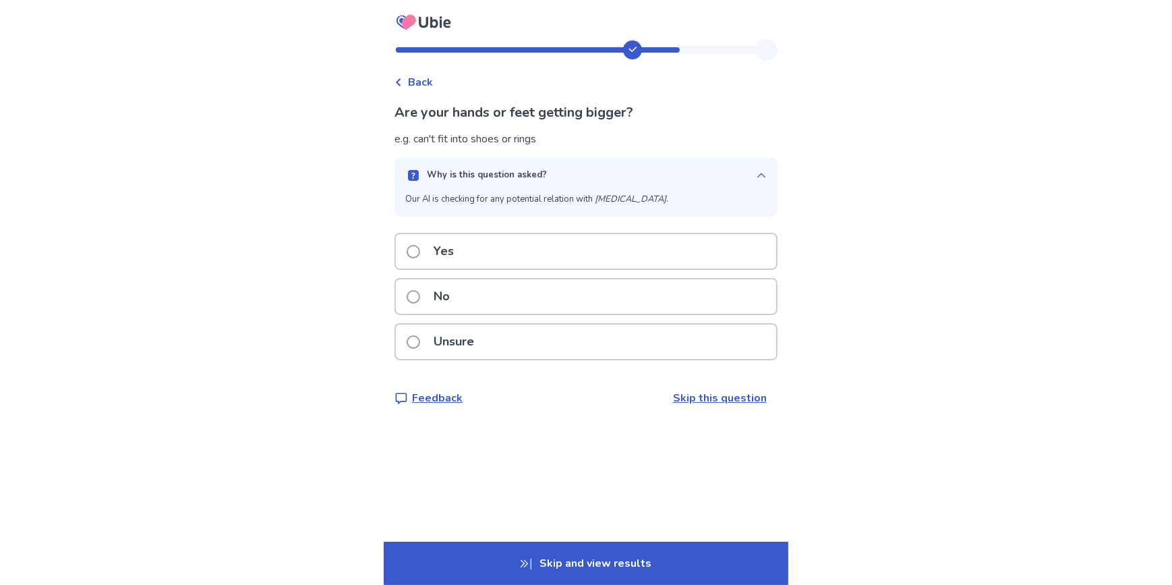
click at [760, 173] on button "Why is this question asked?" at bounding box center [586, 175] width 383 height 35
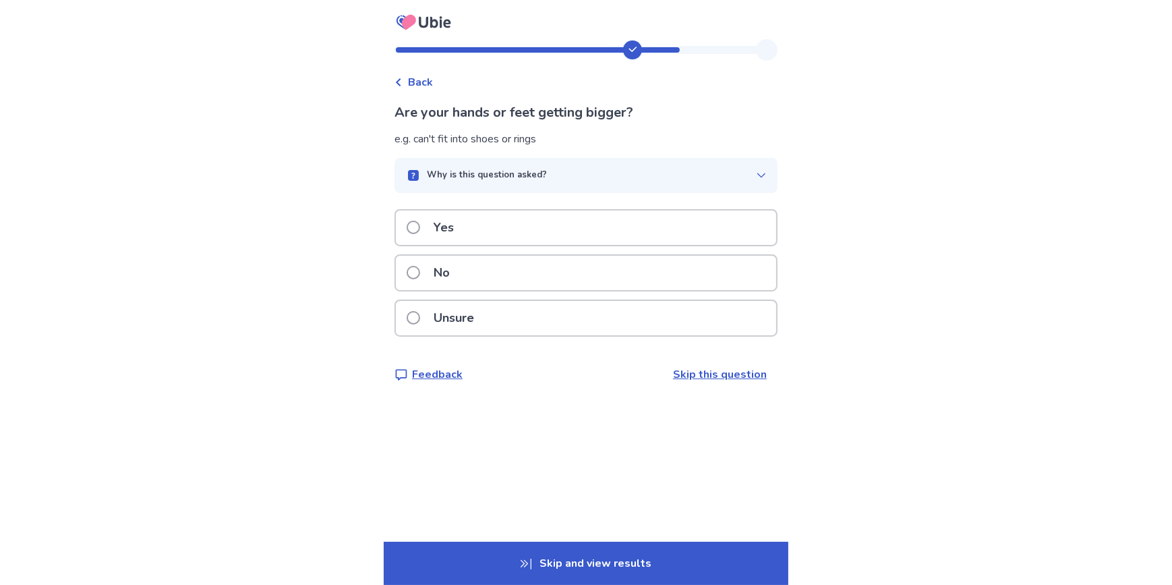
click at [467, 276] on div "No" at bounding box center [586, 273] width 380 height 34
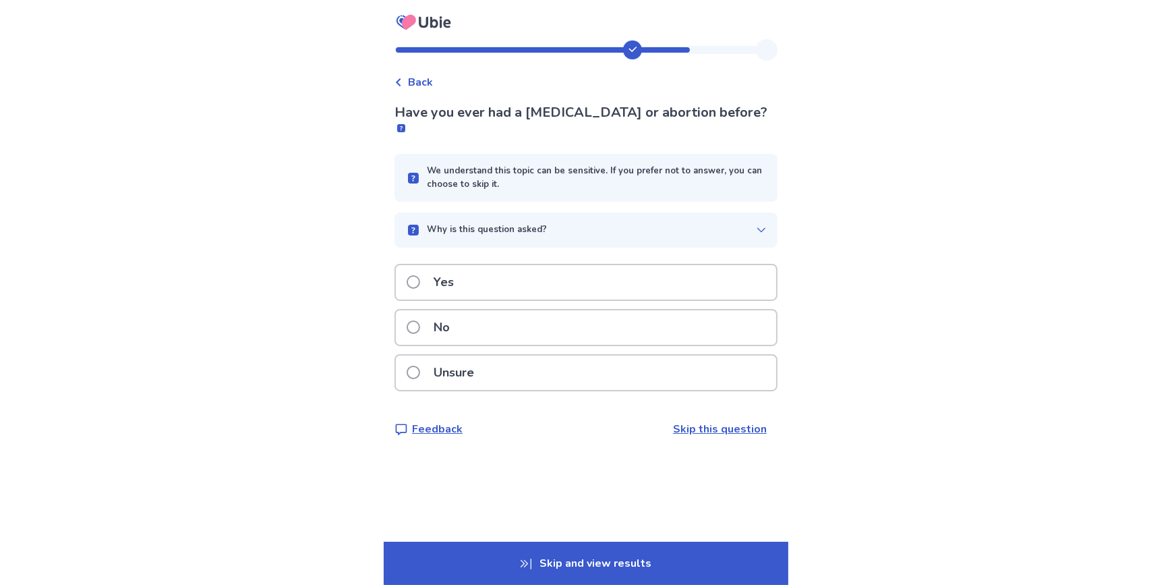
click at [457, 312] on p "No" at bounding box center [442, 327] width 32 height 34
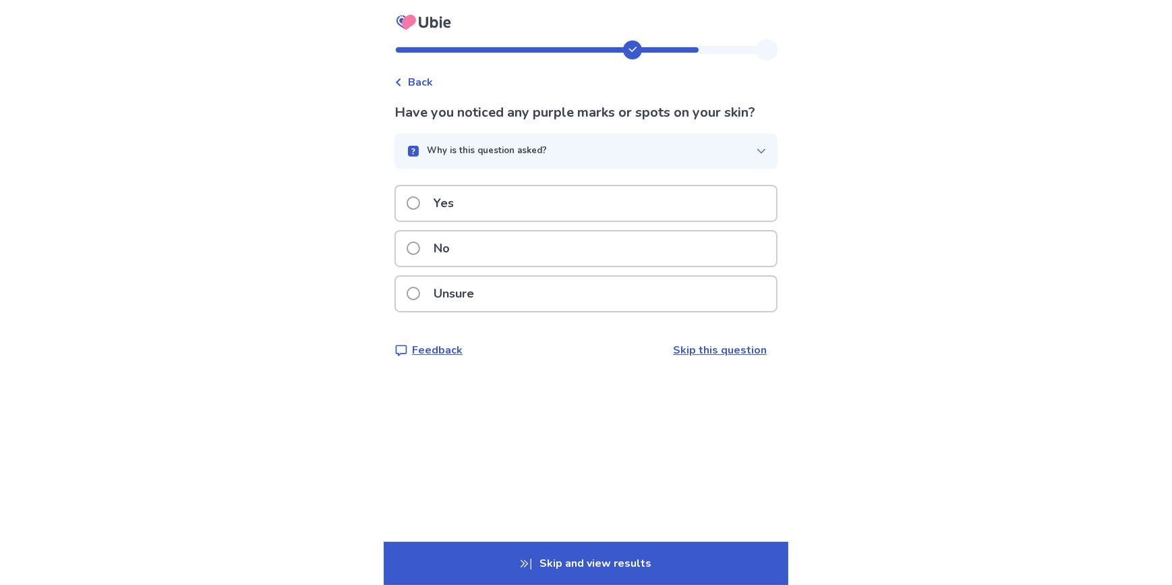
click at [457, 258] on p "No" at bounding box center [442, 248] width 32 height 34
click at [448, 221] on p "Yes" at bounding box center [444, 203] width 36 height 34
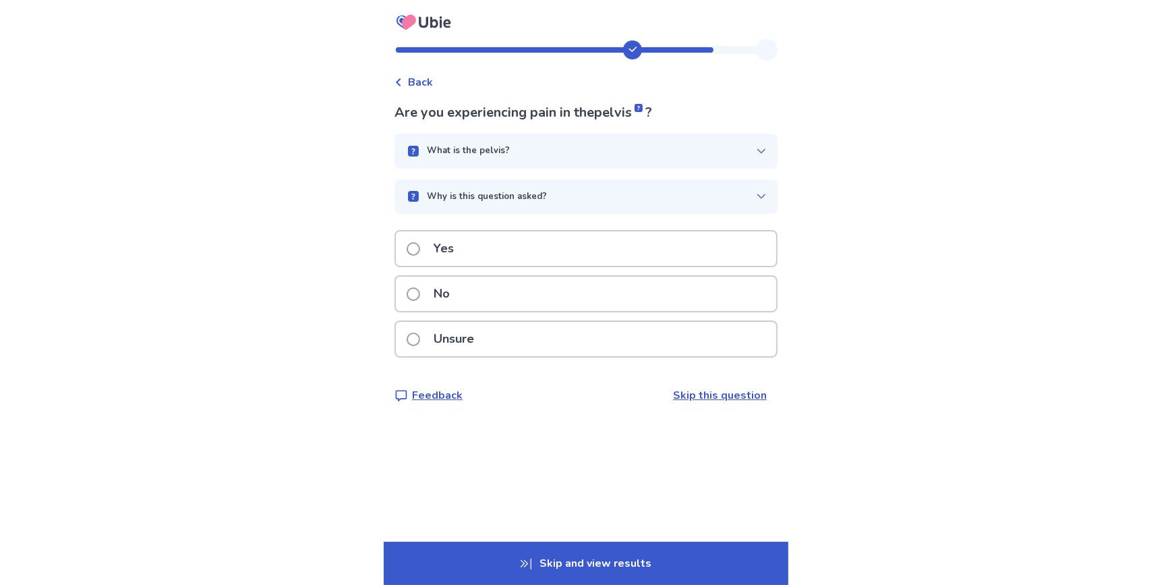
click at [458, 344] on p "Unsure" at bounding box center [454, 339] width 57 height 34
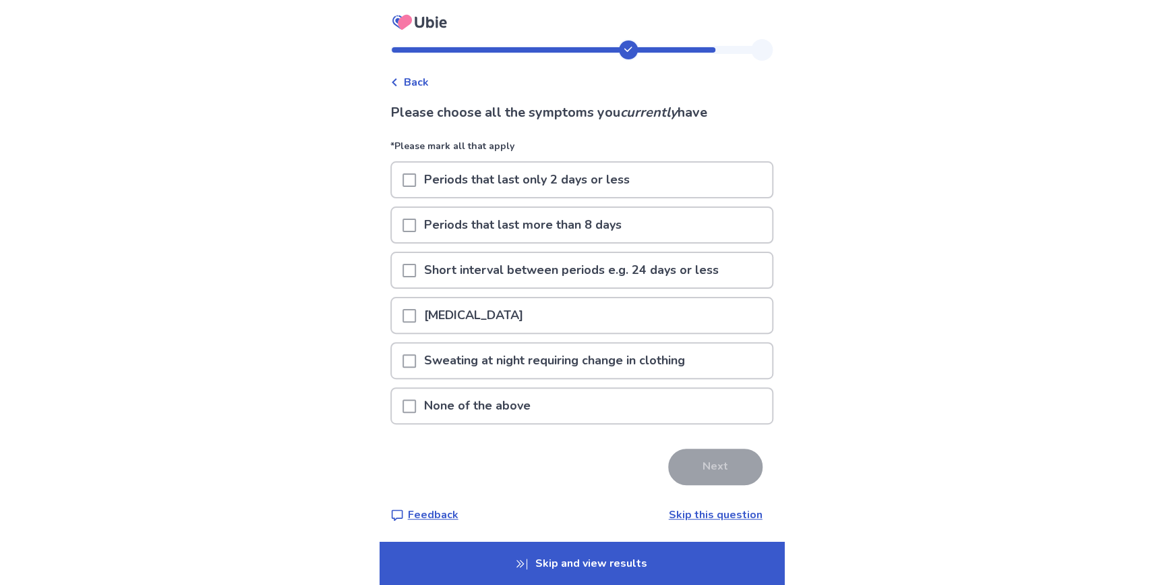
click at [416, 316] on span at bounding box center [409, 315] width 13 height 13
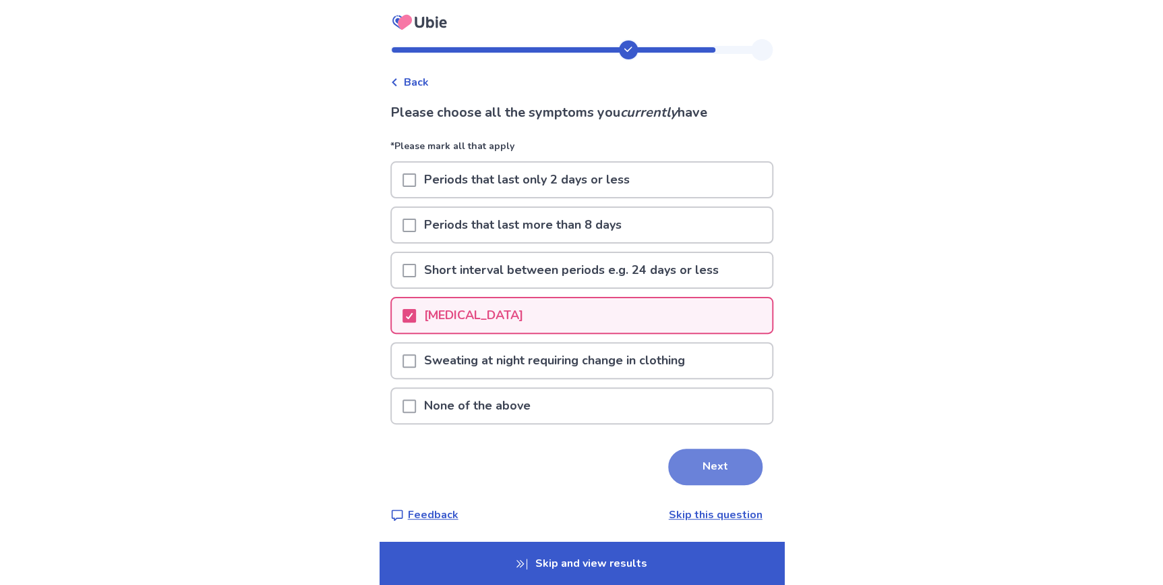
click at [742, 464] on button "Next" at bounding box center [715, 466] width 94 height 36
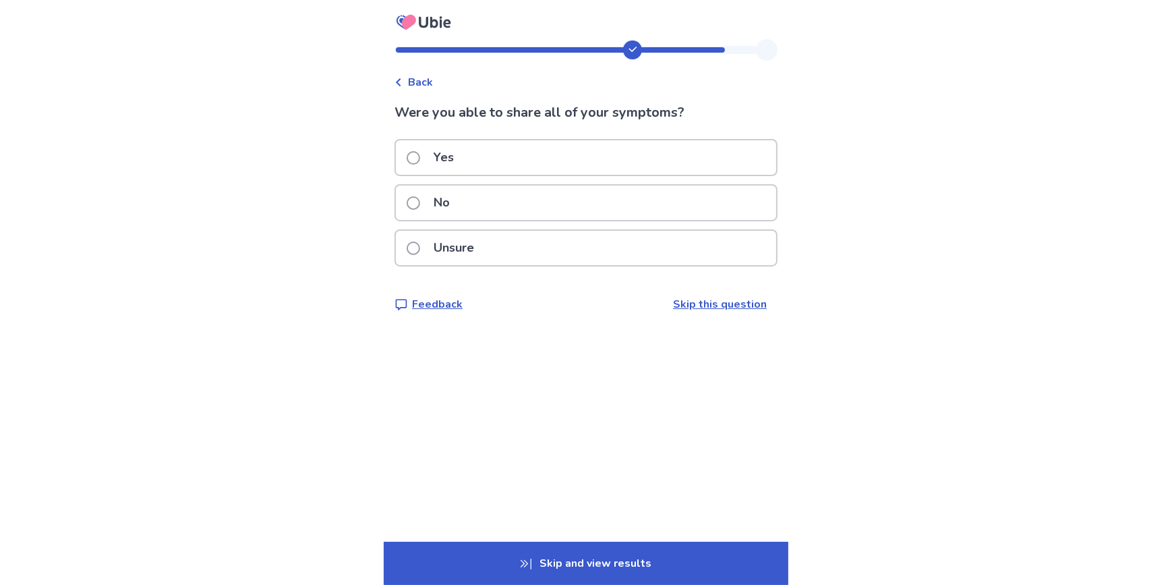
click at [421, 164] on label "Yes" at bounding box center [434, 157] width 55 height 34
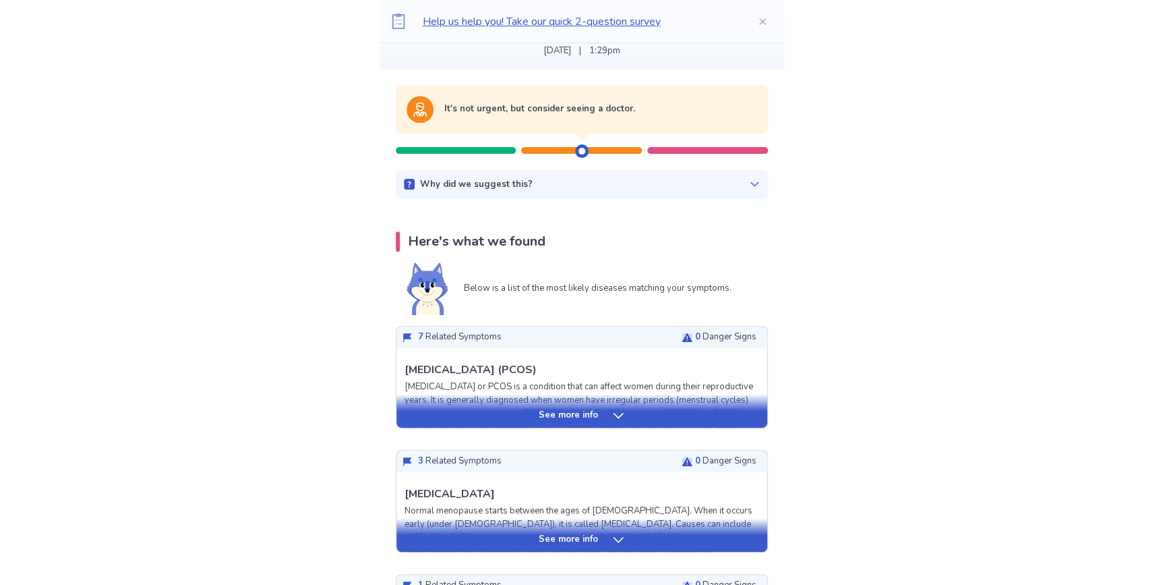
scroll to position [122, 0]
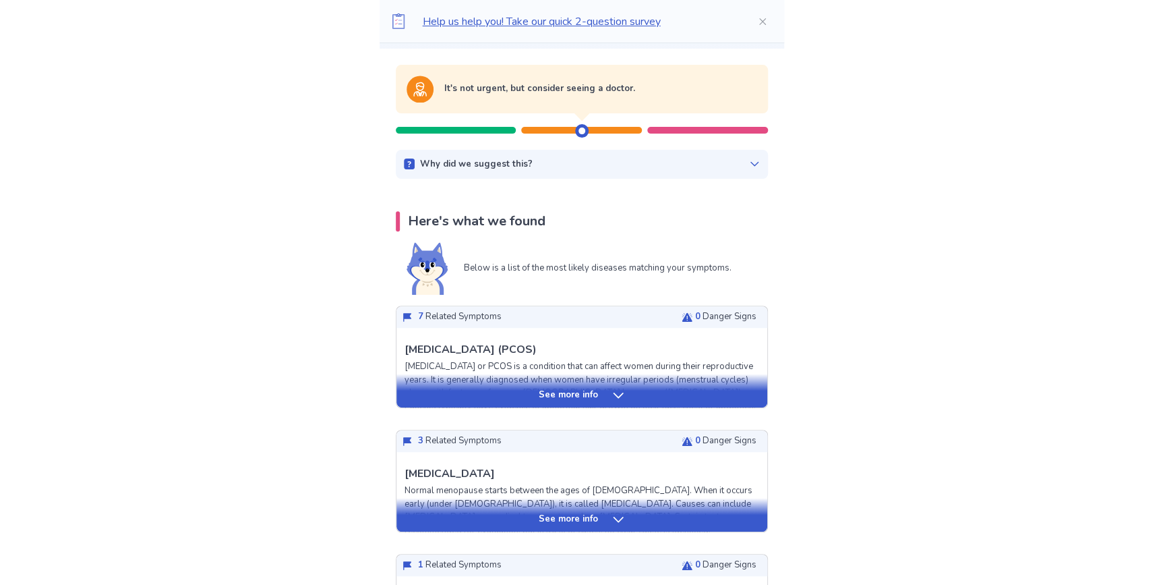
click at [599, 392] on div "See more info" at bounding box center [582, 394] width 371 height 13
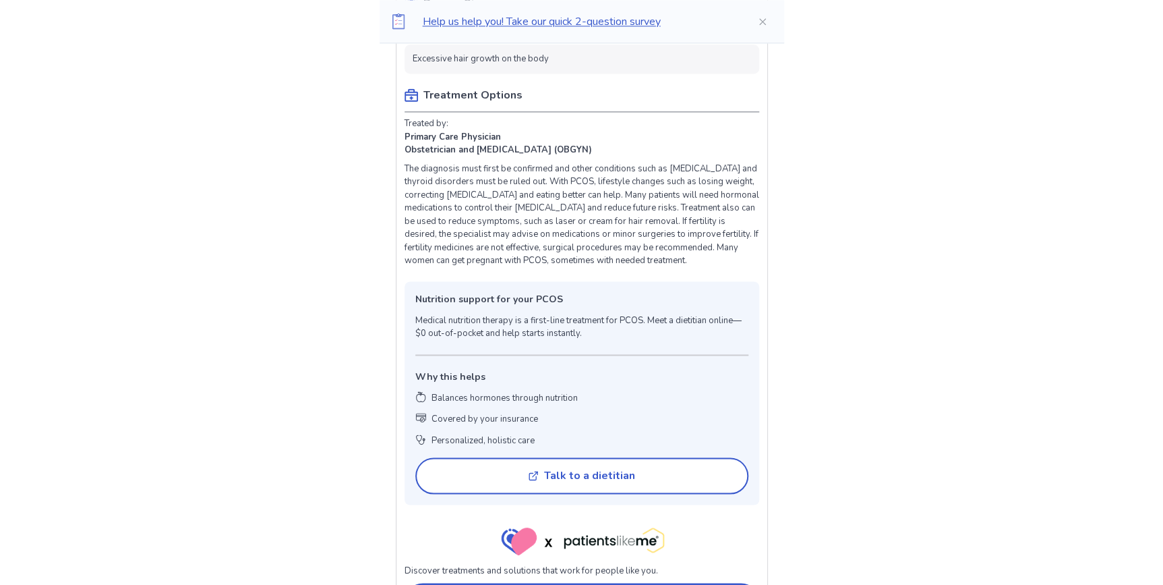
scroll to position [858, 0]
